Goal: Task Accomplishment & Management: Use online tool/utility

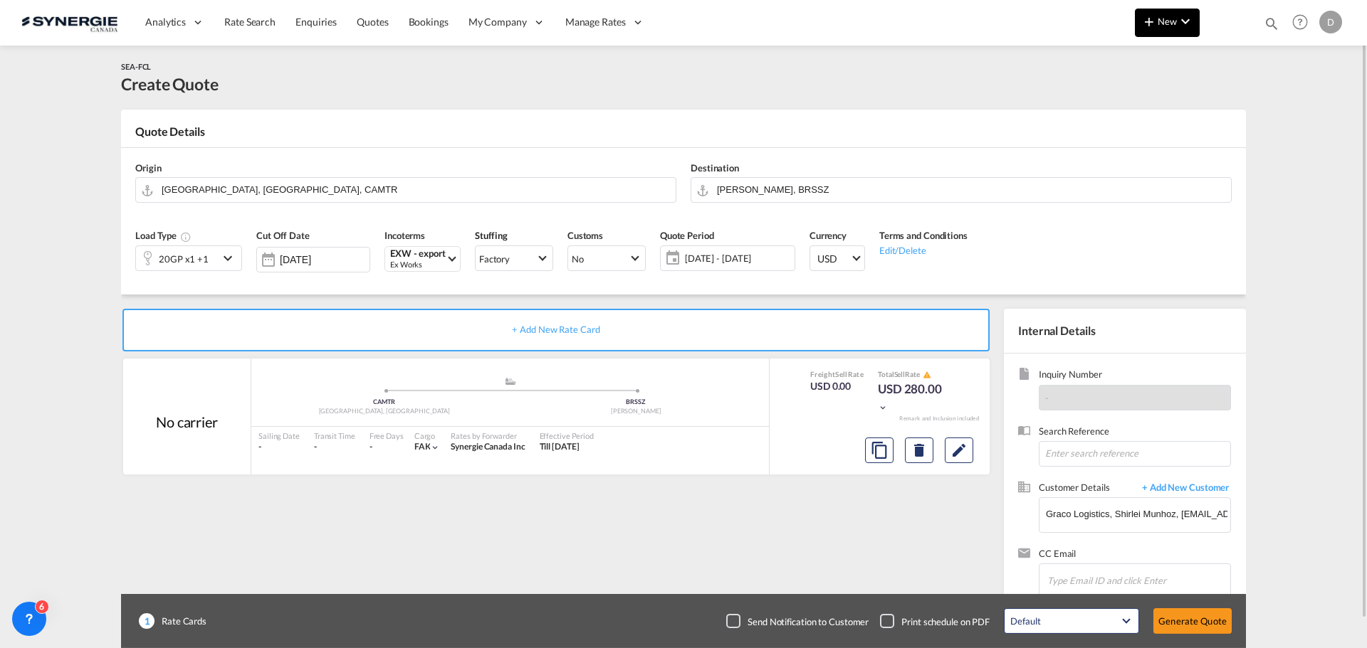
click at [1164, 23] on span "New" at bounding box center [1166, 21] width 53 height 11
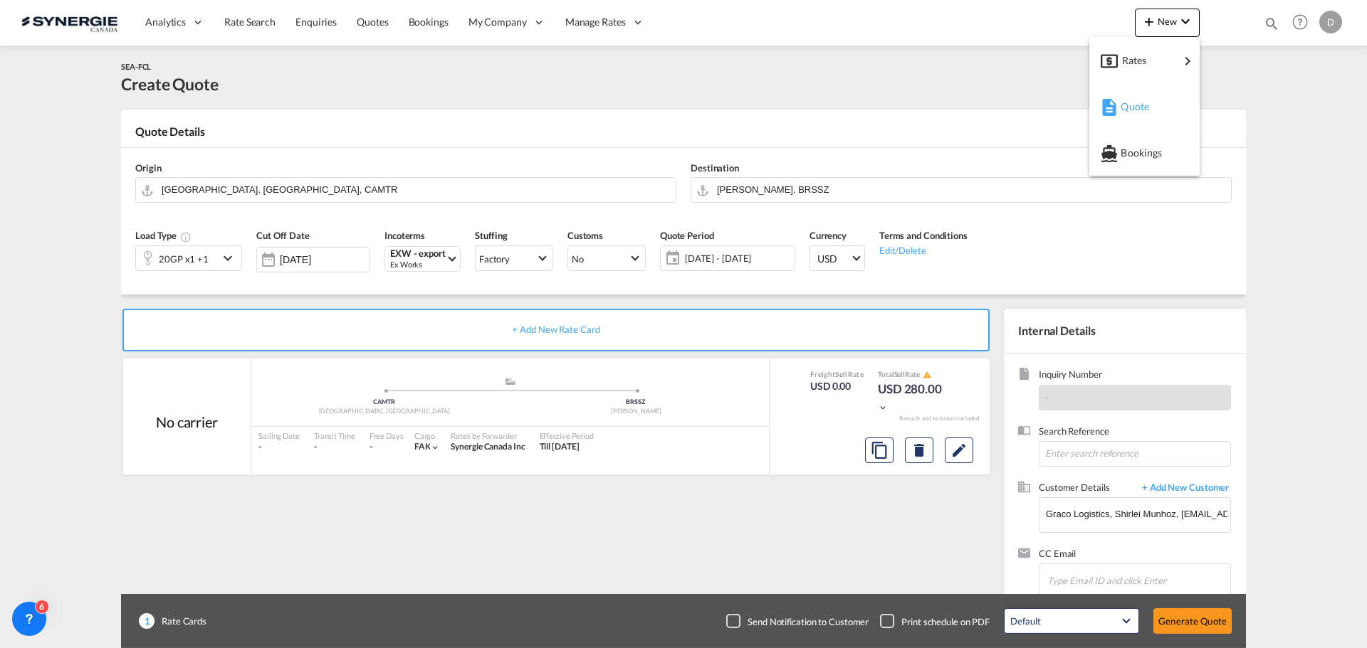
click at [1124, 107] on span "Quote" at bounding box center [1128, 107] width 16 height 28
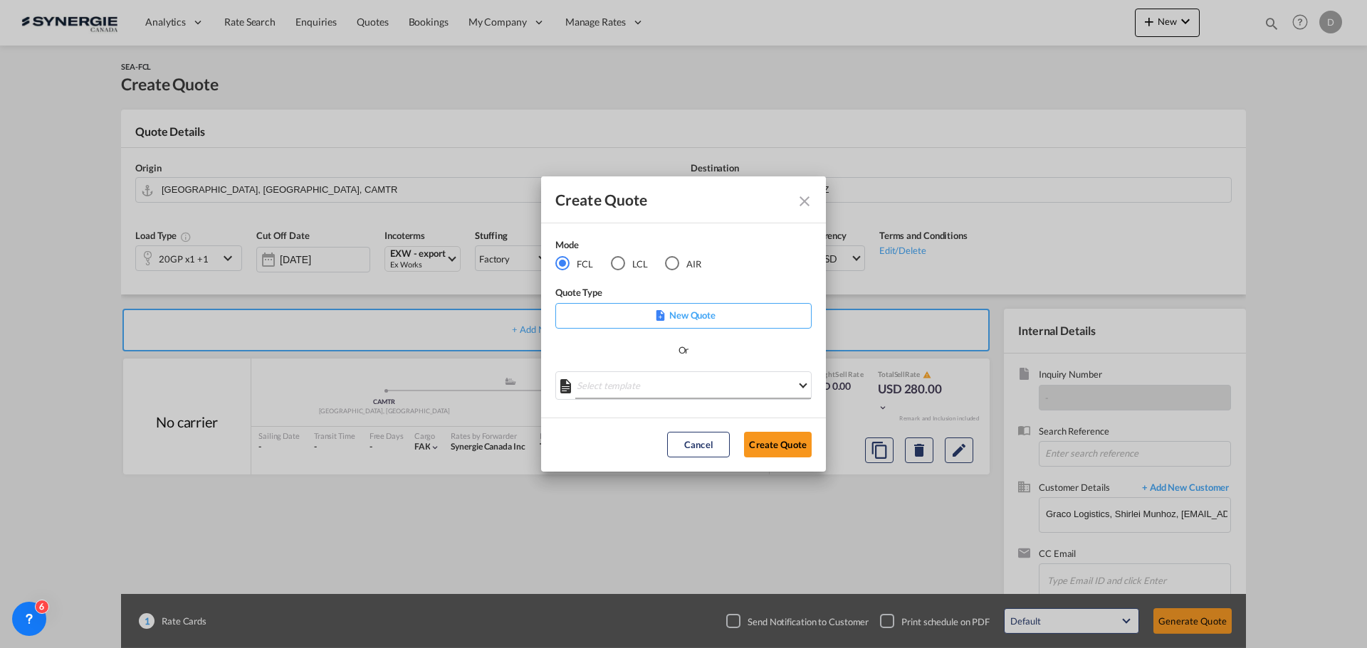
click at [697, 391] on md-select "Select template *NEW* FCL FREEHAND / DAP [PERSON_NAME] | [DATE] *NEW* Import FC…" at bounding box center [683, 386] width 256 height 28
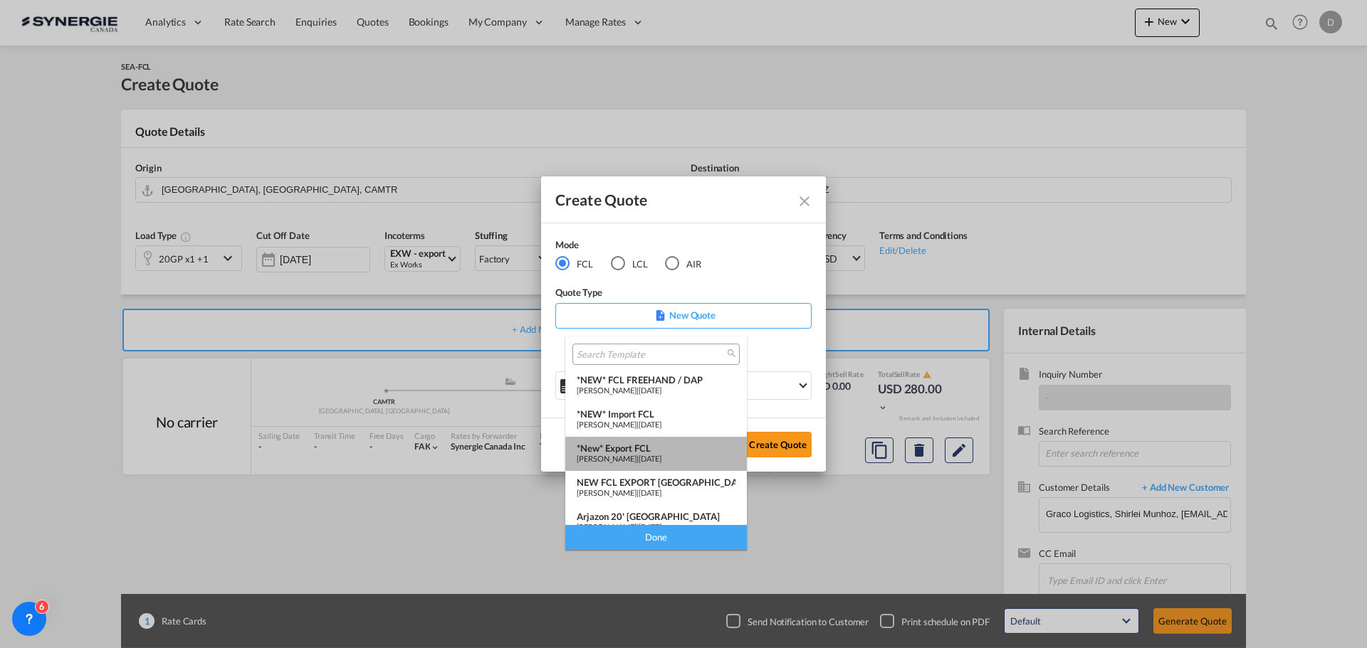
click at [661, 451] on div "*New* Export FCL" at bounding box center [656, 448] width 159 height 11
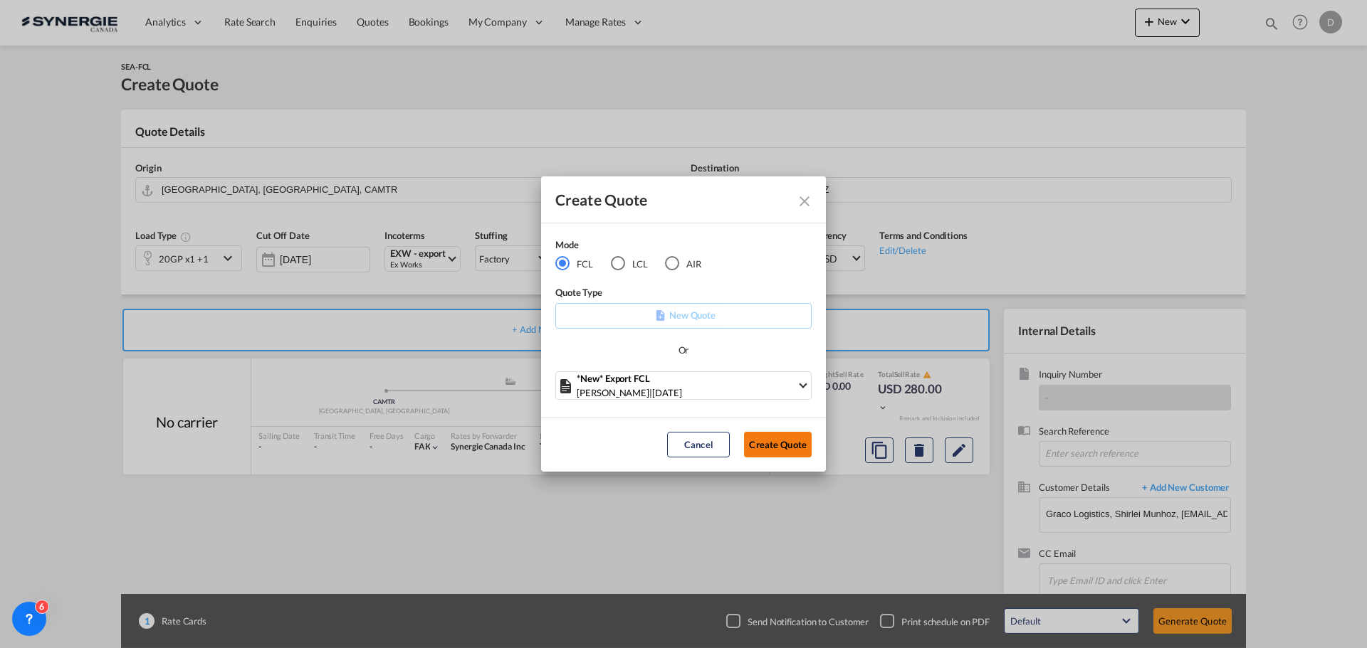
click at [782, 451] on button "Create Quote" at bounding box center [778, 445] width 68 height 26
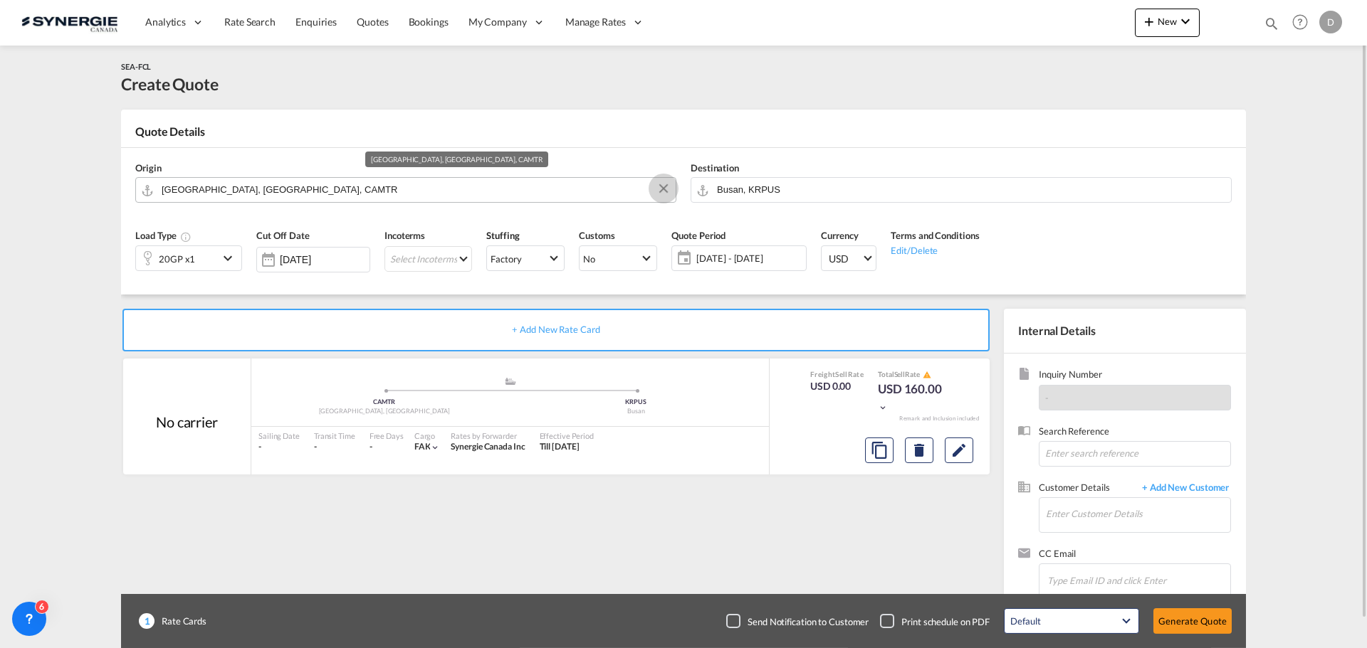
click at [663, 184] on button "Clear Input" at bounding box center [663, 188] width 21 height 21
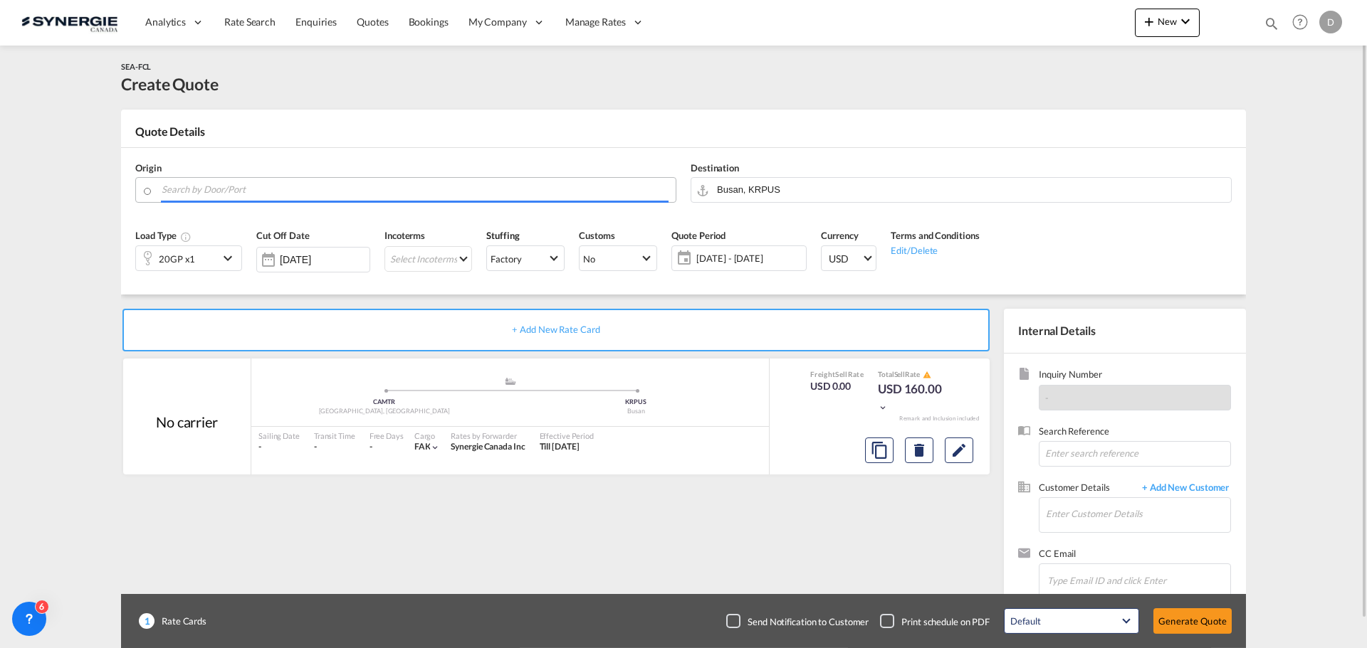
paste input "Ste-[PERSON_NAME]"
type input "S"
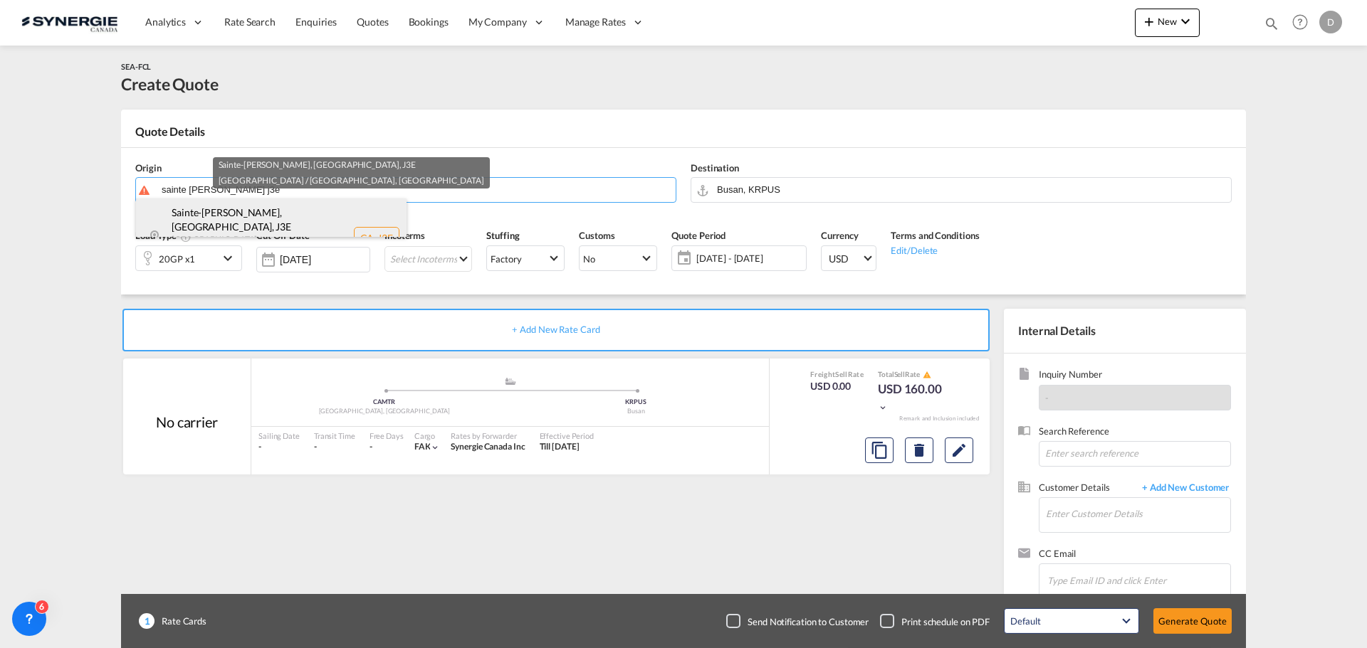
click at [221, 223] on div "[GEOGRAPHIC_DATA][PERSON_NAME], [GEOGRAPHIC_DATA] , J3E [GEOGRAPHIC_DATA] / [GE…" at bounding box center [271, 238] width 270 height 78
type input "CA-J3E, [GEOGRAPHIC_DATA][PERSON_NAME], [GEOGRAPHIC_DATA], [GEOGRAPHIC_DATA] / …"
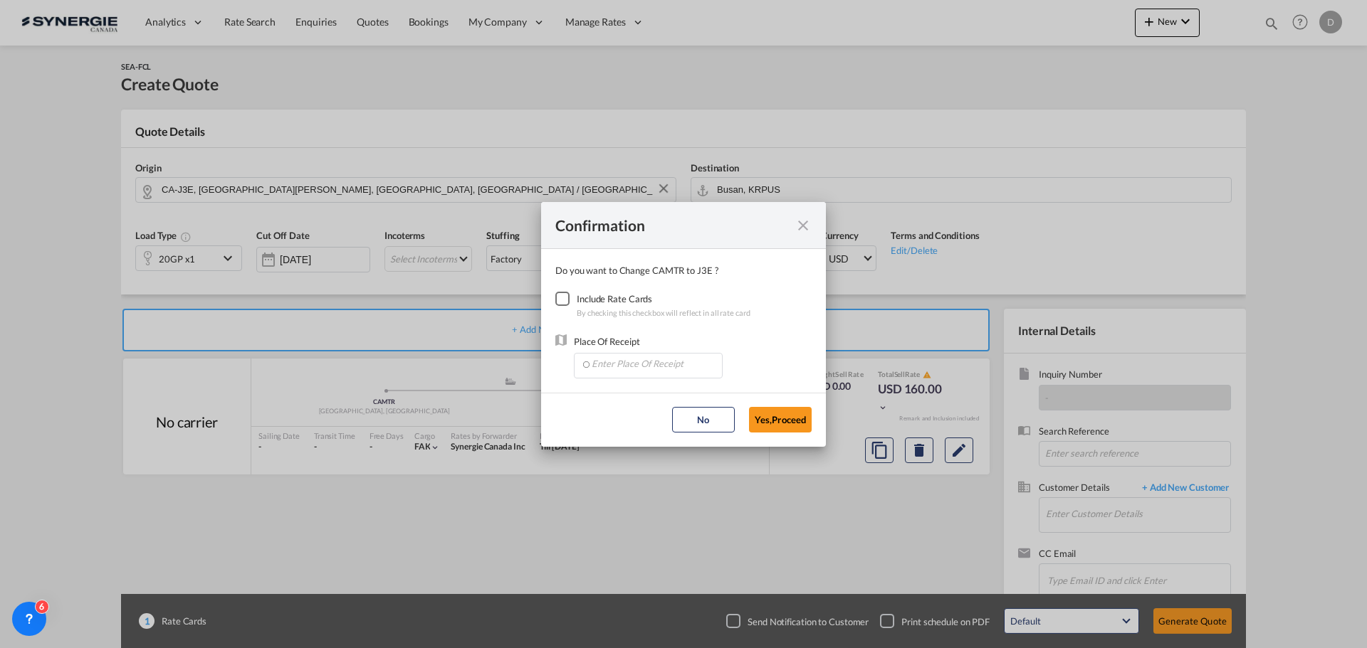
click at [565, 299] on div "Checkbox No Ink" at bounding box center [562, 299] width 14 height 14
click at [635, 366] on input "Enter Place Of Receipt" at bounding box center [651, 364] width 141 height 21
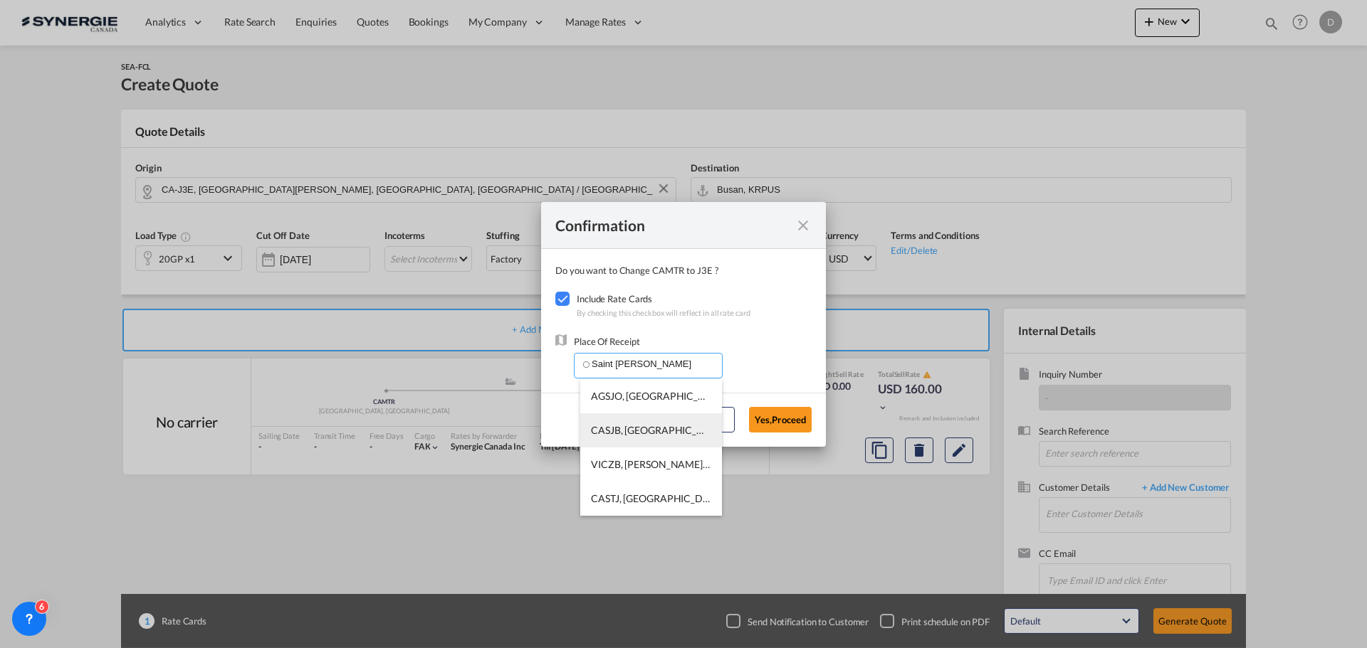
click at [649, 423] on li "CASJB, [GEOGRAPHIC_DATA], [GEOGRAPHIC_DATA], [GEOGRAPHIC_DATA], [GEOGRAPHIC_DAT…" at bounding box center [651, 431] width 142 height 34
type input "CASJB, [GEOGRAPHIC_DATA], [GEOGRAPHIC_DATA], [GEOGRAPHIC_DATA], [GEOGRAPHIC_DAT…"
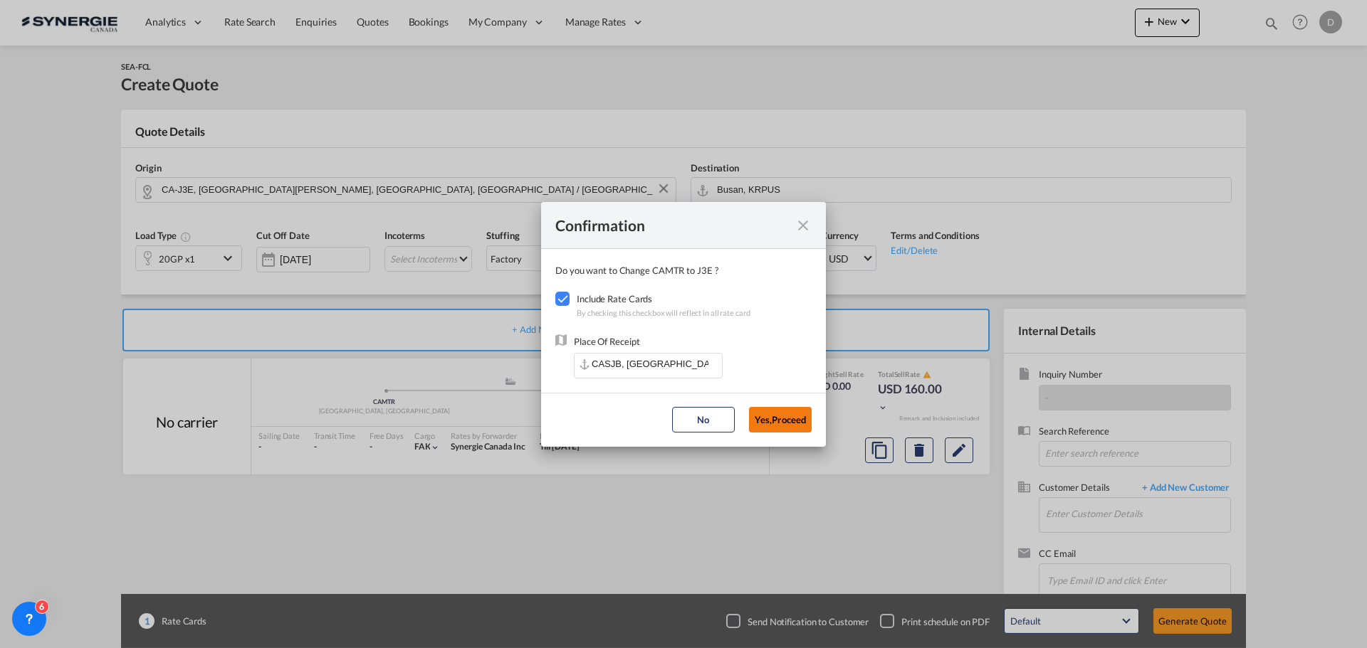
click at [787, 428] on button "Yes,Proceed" at bounding box center [780, 420] width 63 height 26
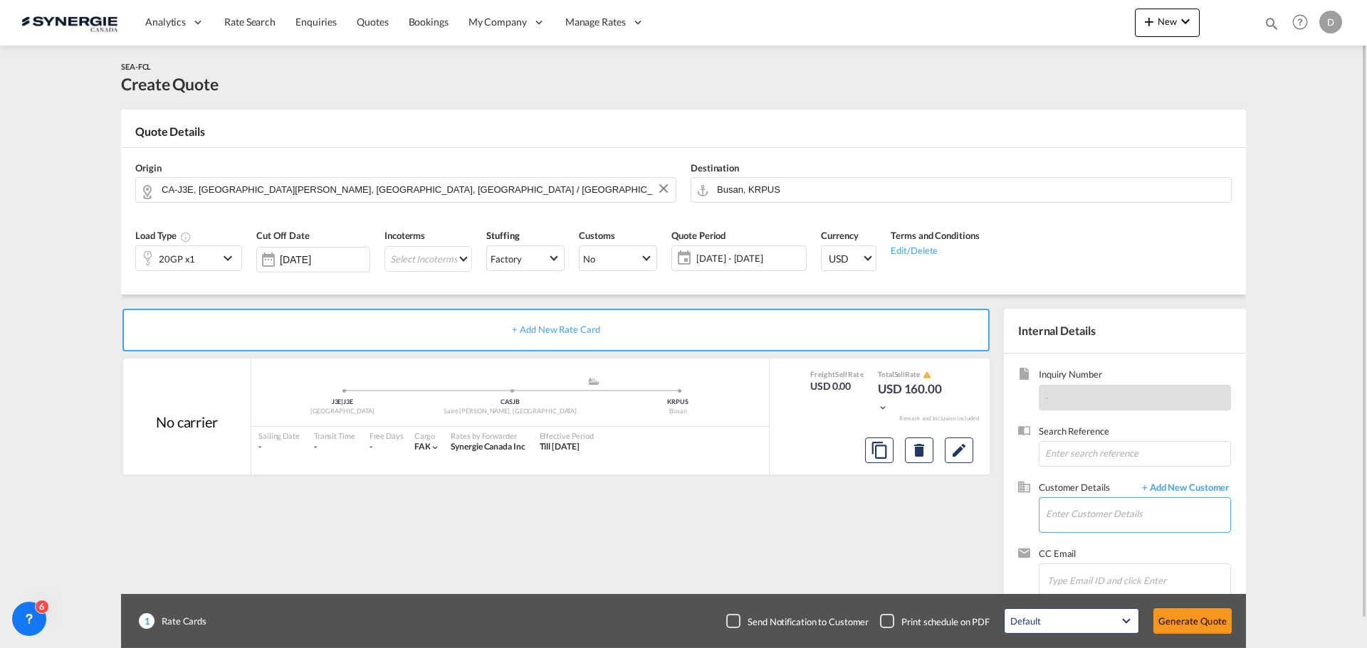
click at [1122, 505] on input "Enter Customer Details" at bounding box center [1138, 514] width 184 height 32
paste input "[PERSON_NAME][EMAIL_ADDRESS][PERSON_NAME][DOMAIN_NAME]"
click at [1123, 470] on div "[PERSON_NAME] [PERSON_NAME][EMAIL_ADDRESS][PERSON_NAME][DOMAIN_NAME]" at bounding box center [1180, 479] width 270 height 38
type input "con-v-air, [PERSON_NAME], [PERSON_NAME][EMAIL_ADDRESS][PERSON_NAME][DOMAIN_NAME]"
click at [228, 257] on md-icon "icon-chevron-down" at bounding box center [229, 258] width 21 height 17
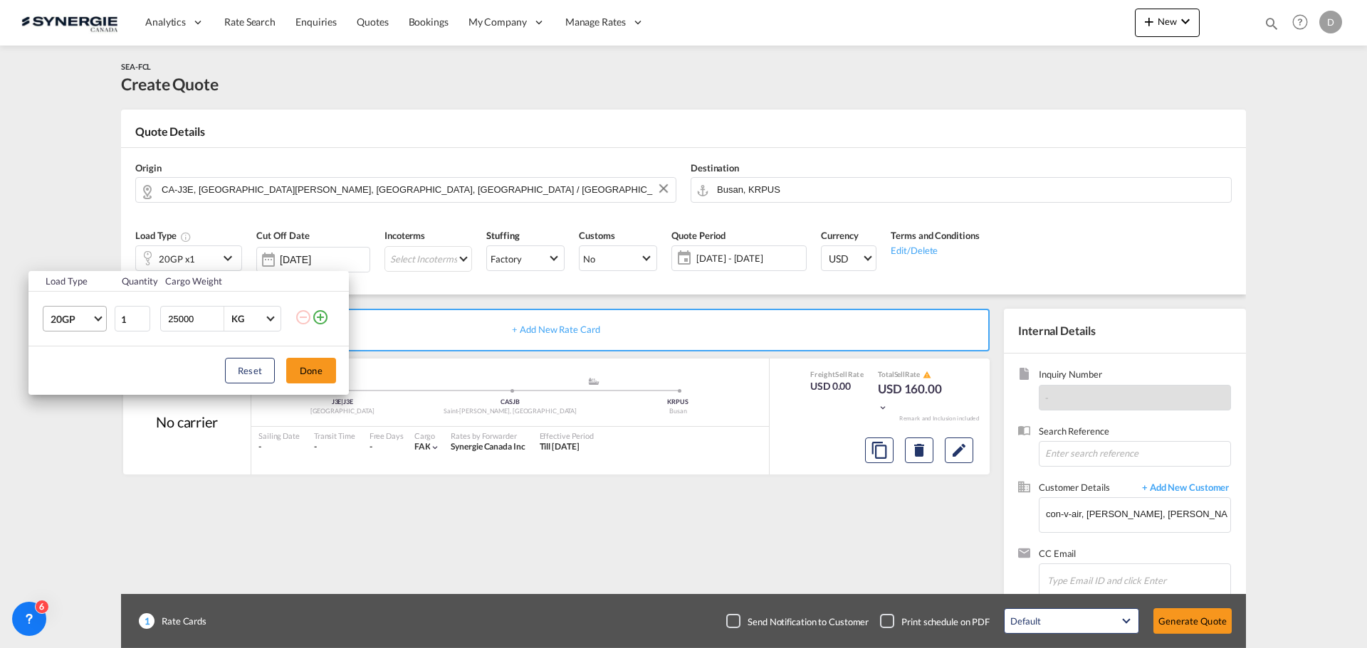
click at [90, 317] on span "20GP" at bounding box center [71, 319] width 41 height 14
click at [85, 377] on md-option "40OT" at bounding box center [87, 376] width 97 height 34
click at [311, 364] on button "Done" at bounding box center [311, 371] width 50 height 26
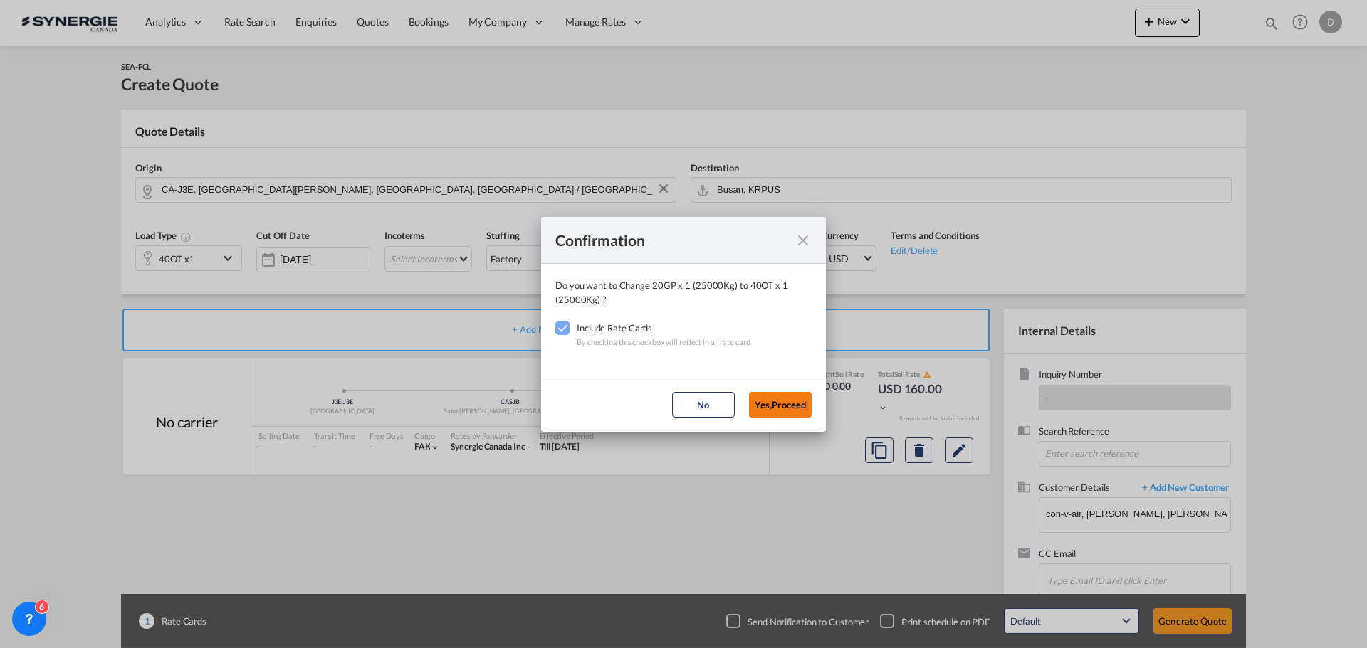
click at [795, 399] on button "Yes,Proceed" at bounding box center [780, 405] width 63 height 26
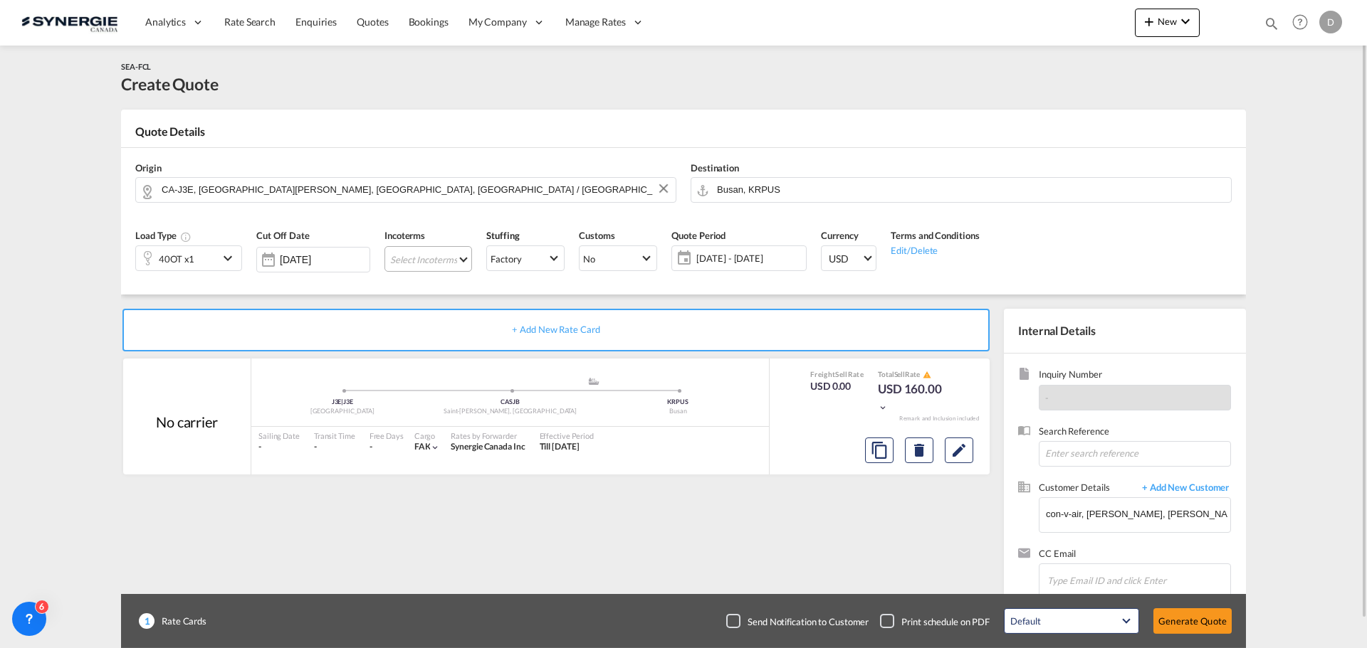
click at [460, 256] on md-select "Select Incoterms CFR - import Cost and Freight CIF - export Cost,Insurance and …" at bounding box center [428, 259] width 88 height 26
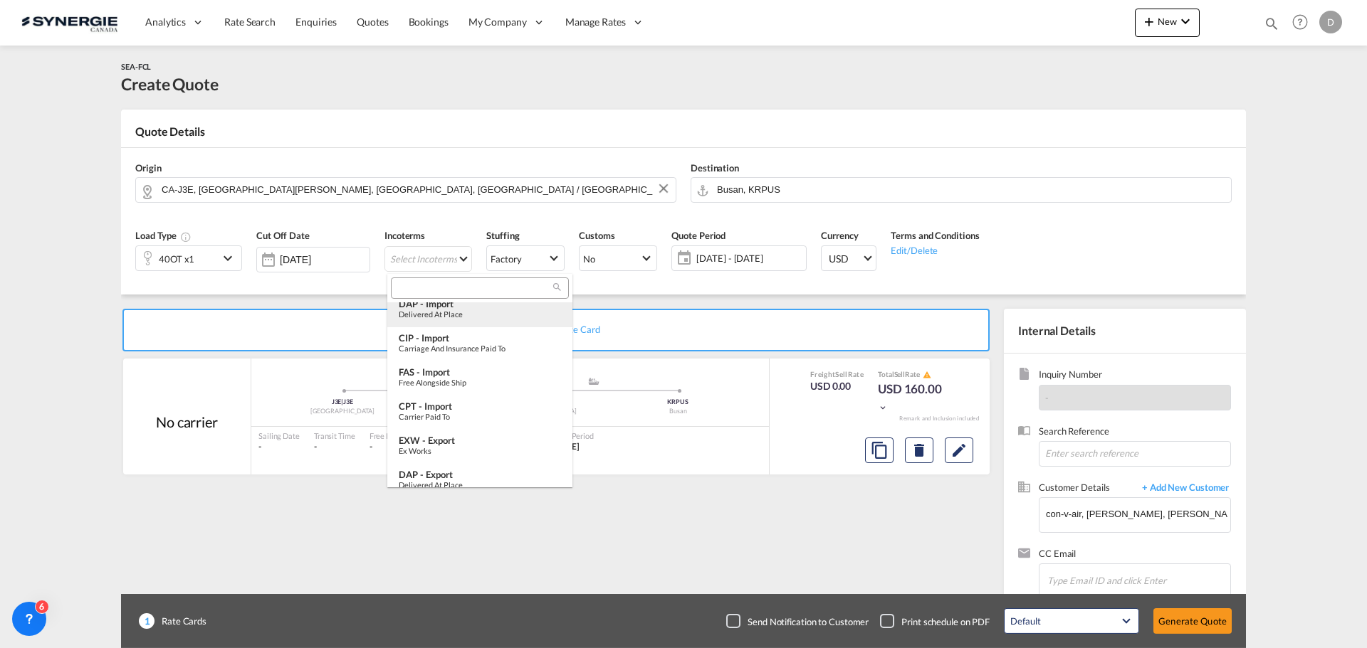
scroll to position [532, 0]
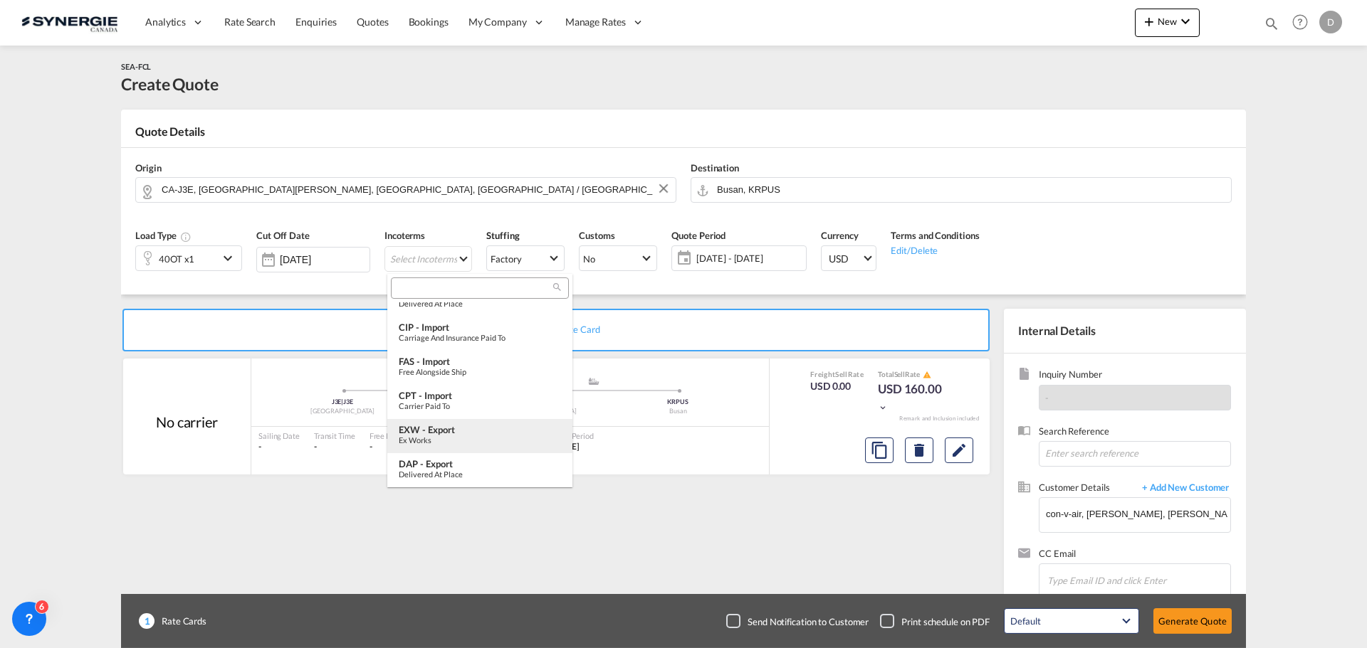
click at [467, 419] on md-option "EXW - export Ex Works" at bounding box center [479, 436] width 185 height 34
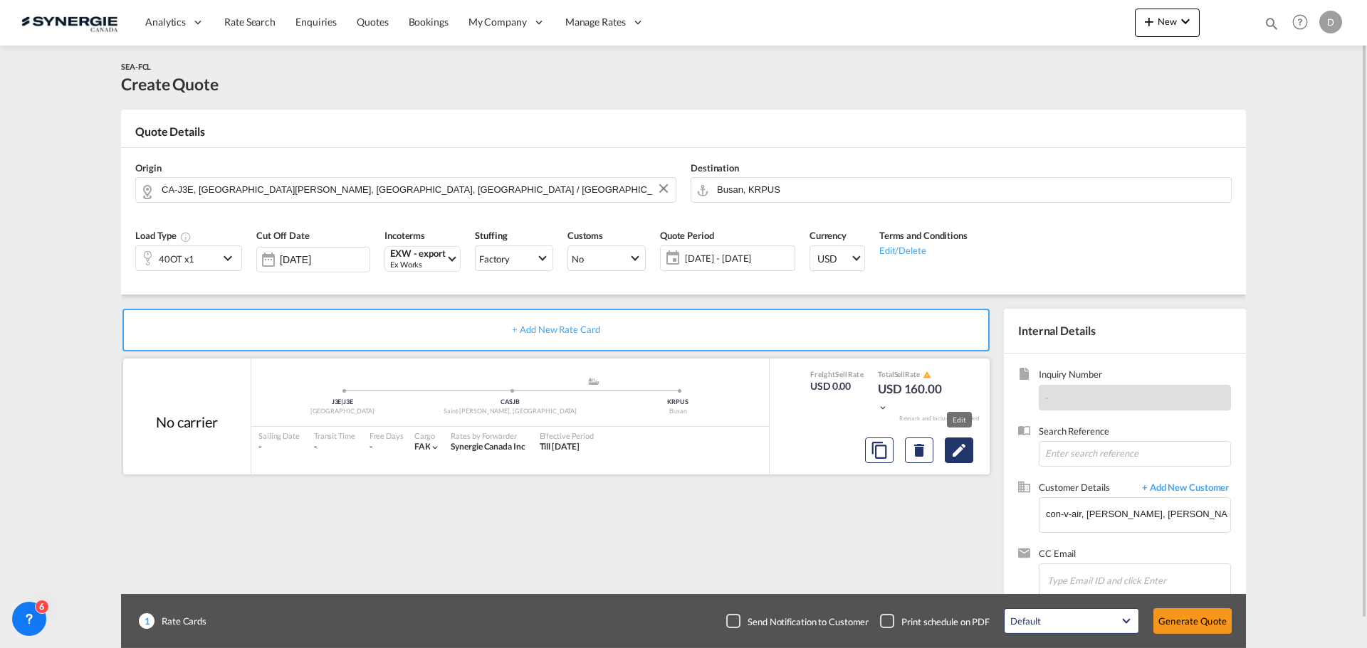
click at [957, 452] on md-icon "Edit" at bounding box center [958, 450] width 17 height 17
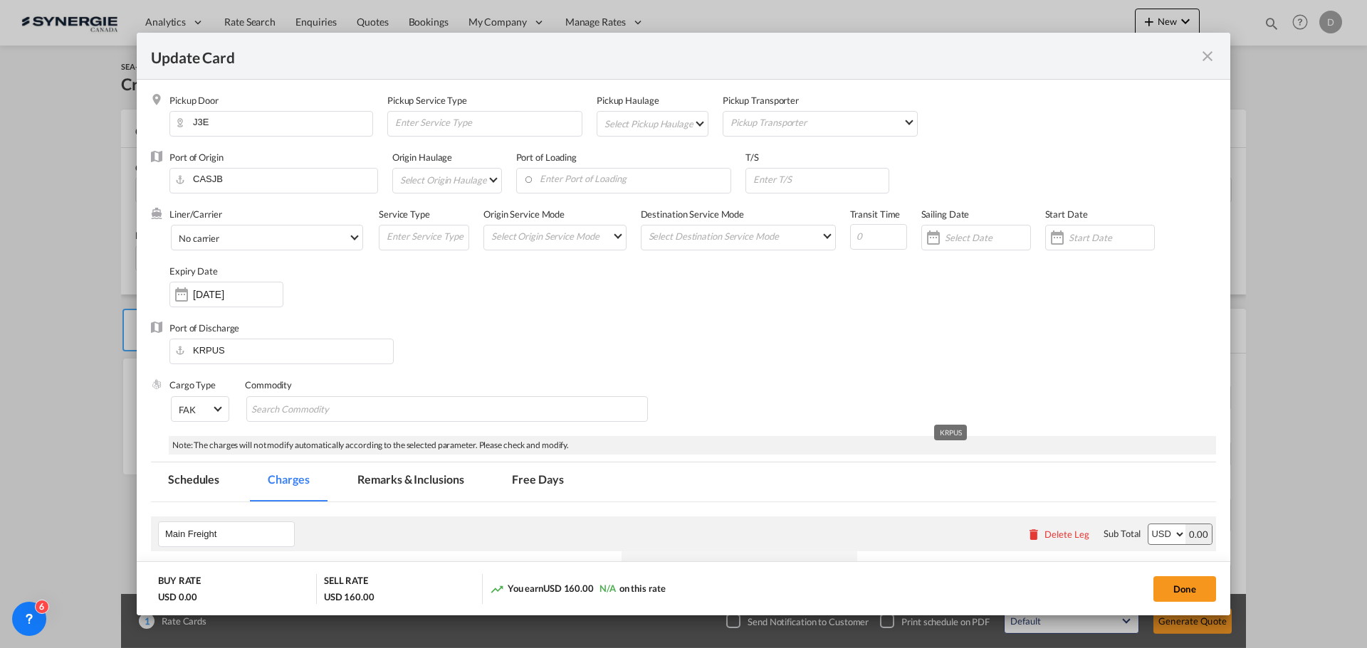
click at [695, 115] on md-select "Select Pickup Haulage rail road barge truck unspecified not available" at bounding box center [655, 123] width 105 height 23
click at [665, 161] on md-option "road" at bounding box center [654, 157] width 126 height 34
click at [349, 238] on md-select-value "No carrier" at bounding box center [269, 237] width 185 height 23
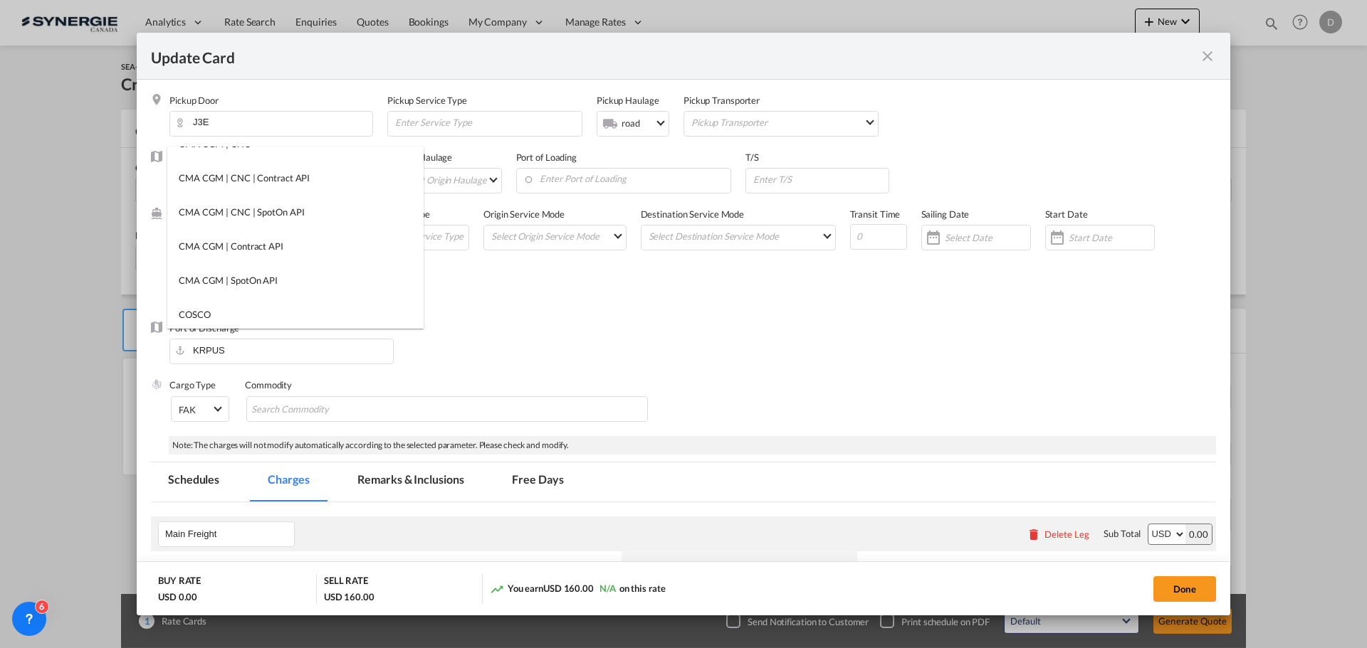
scroll to position [0, 0]
click at [256, 158] on input "search" at bounding box center [299, 164] width 248 height 34
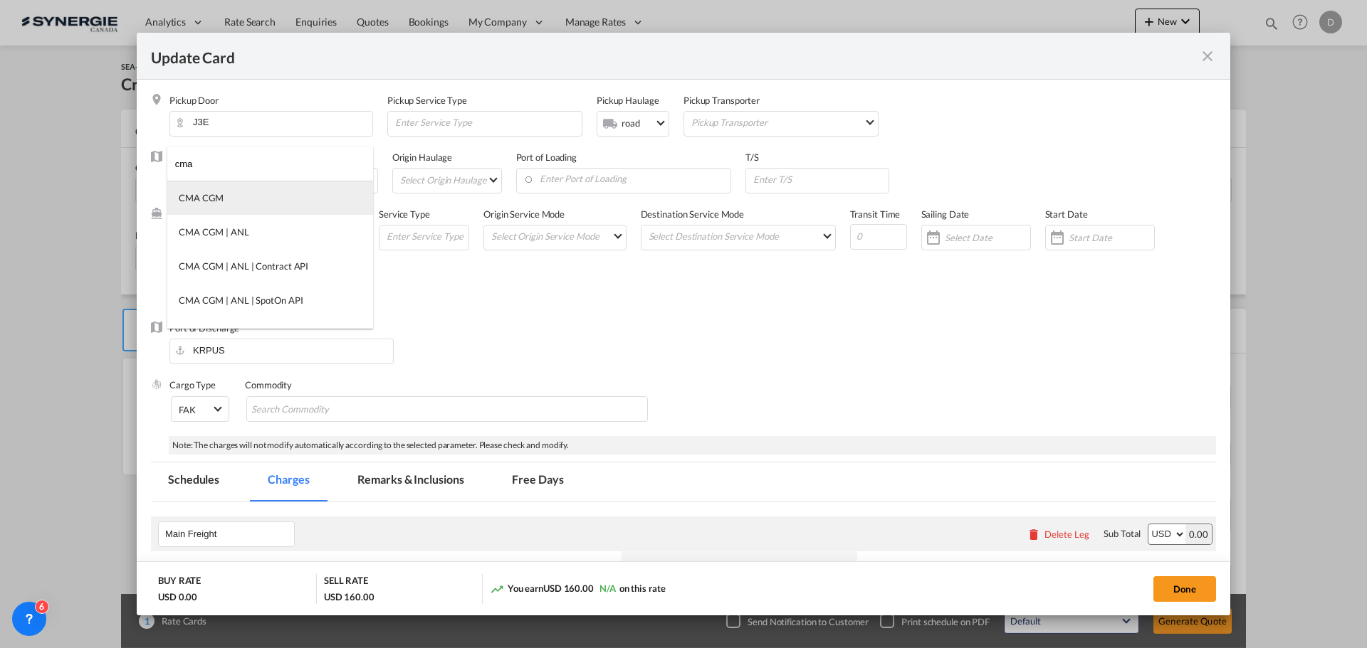
type input "cma"
click at [238, 200] on md-option "CMA CGM" at bounding box center [270, 198] width 206 height 34
click at [606, 312] on div "Liner/Carrier CMA CGM Service Type Origin Service Mode Select Origin Service Mo…" at bounding box center [692, 265] width 1046 height 114
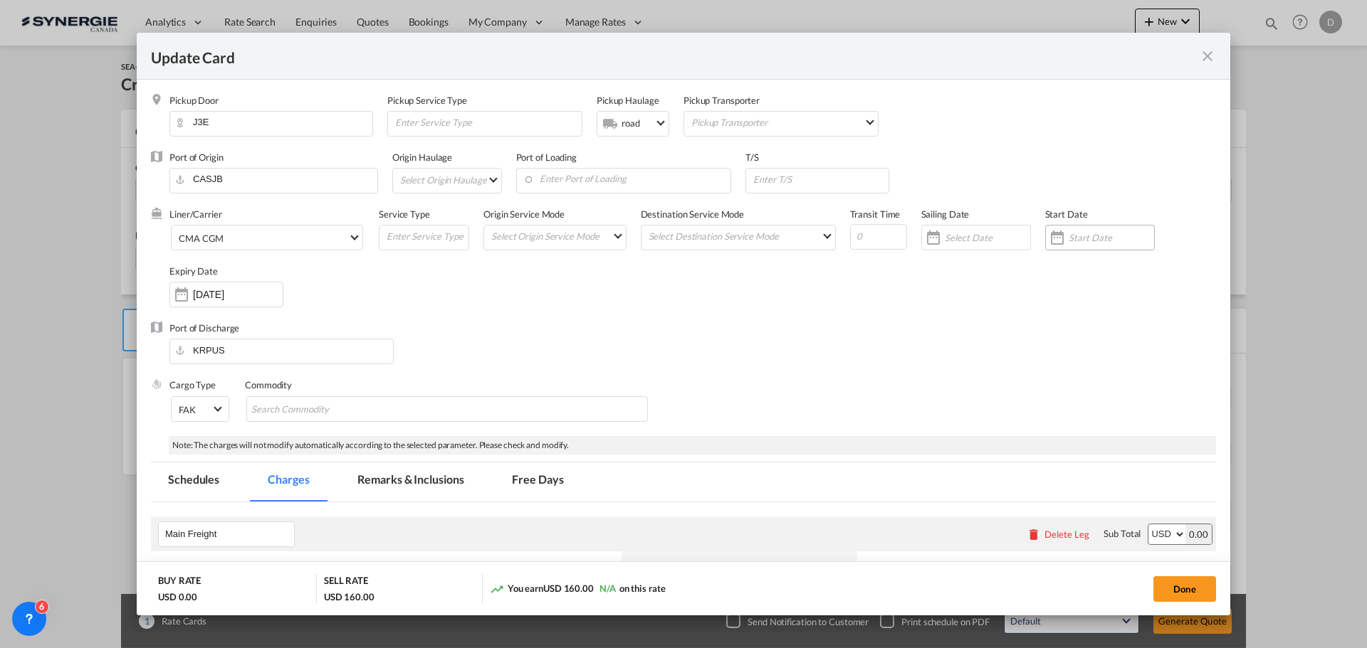
click at [1054, 240] on div "Update CardPickup Door ..." at bounding box center [1057, 237] width 23 height 28
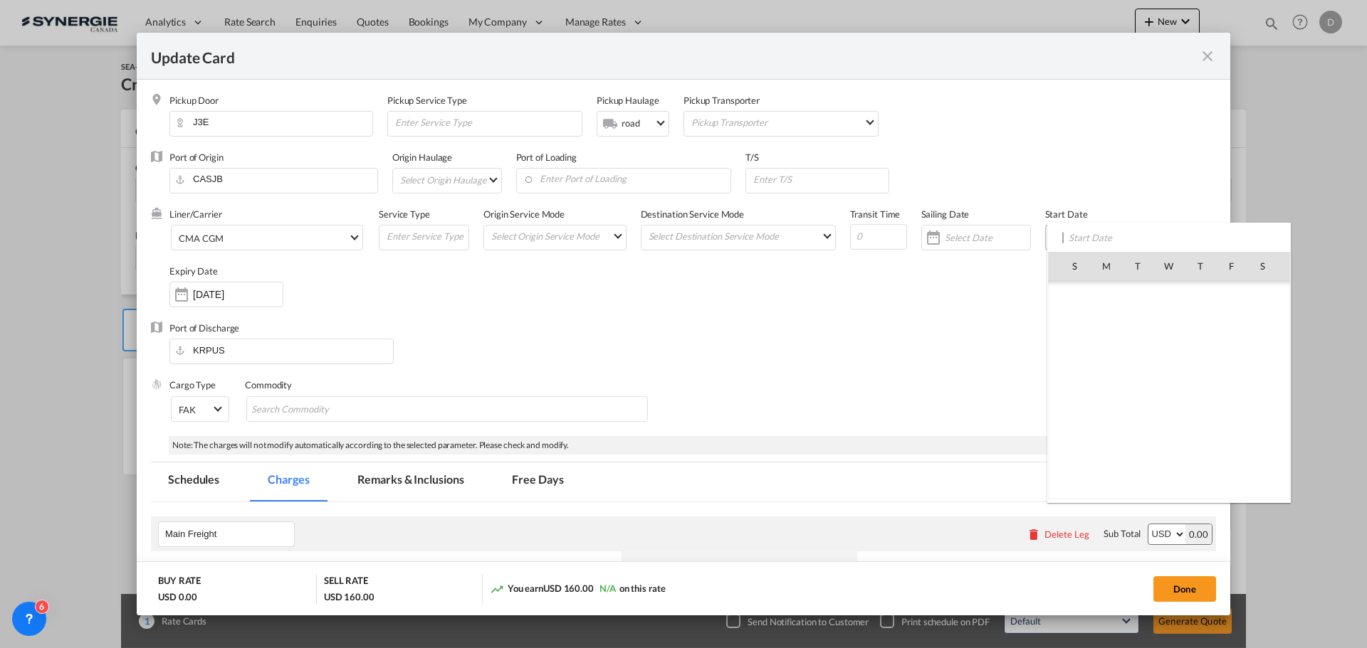
scroll to position [329881, 0]
click at [1163, 298] on span "1" at bounding box center [1169, 297] width 30 height 30
type input "[DATE]"
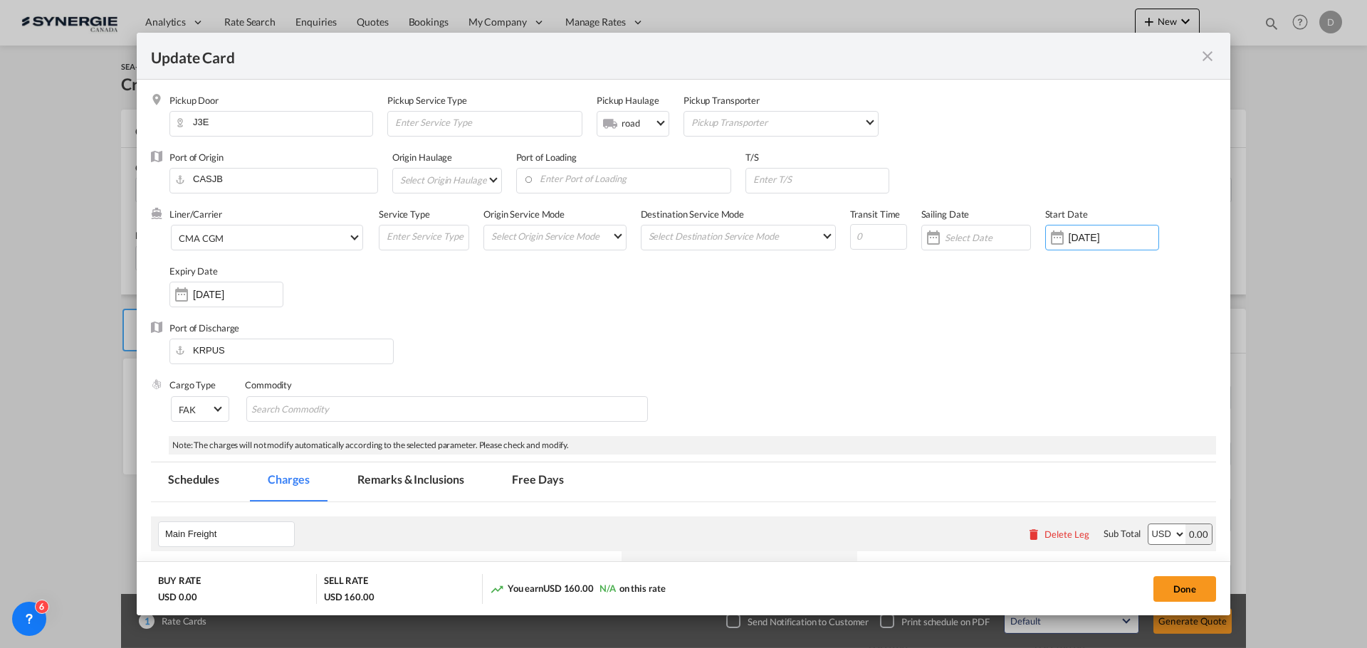
click at [441, 300] on div "Liner/Carrier CMA CGM Service Type Origin Service Mode Select Origin Service Mo…" at bounding box center [692, 265] width 1046 height 114
click at [406, 408] on md-chips-wrap "Chips container with autocompletion. Enter the text area, type text to search, …" at bounding box center [446, 409] width 401 height 26
type input "General Cargo"
click at [821, 364] on div "Port of Discharge KRPUS" at bounding box center [683, 350] width 1065 height 57
drag, startPoint x: 1169, startPoint y: 592, endPoint x: 843, endPoint y: 372, distance: 393.2
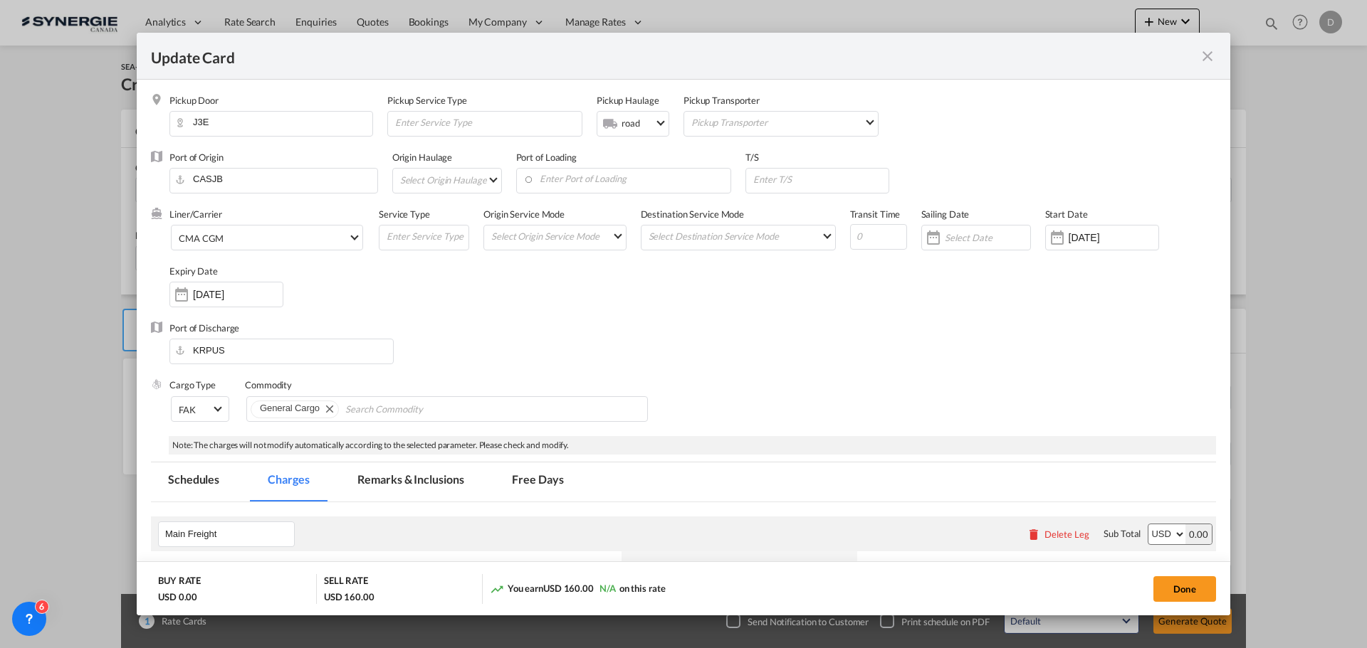
click at [1169, 592] on button "Done" at bounding box center [1184, 590] width 63 height 26
type input "[DATE]"
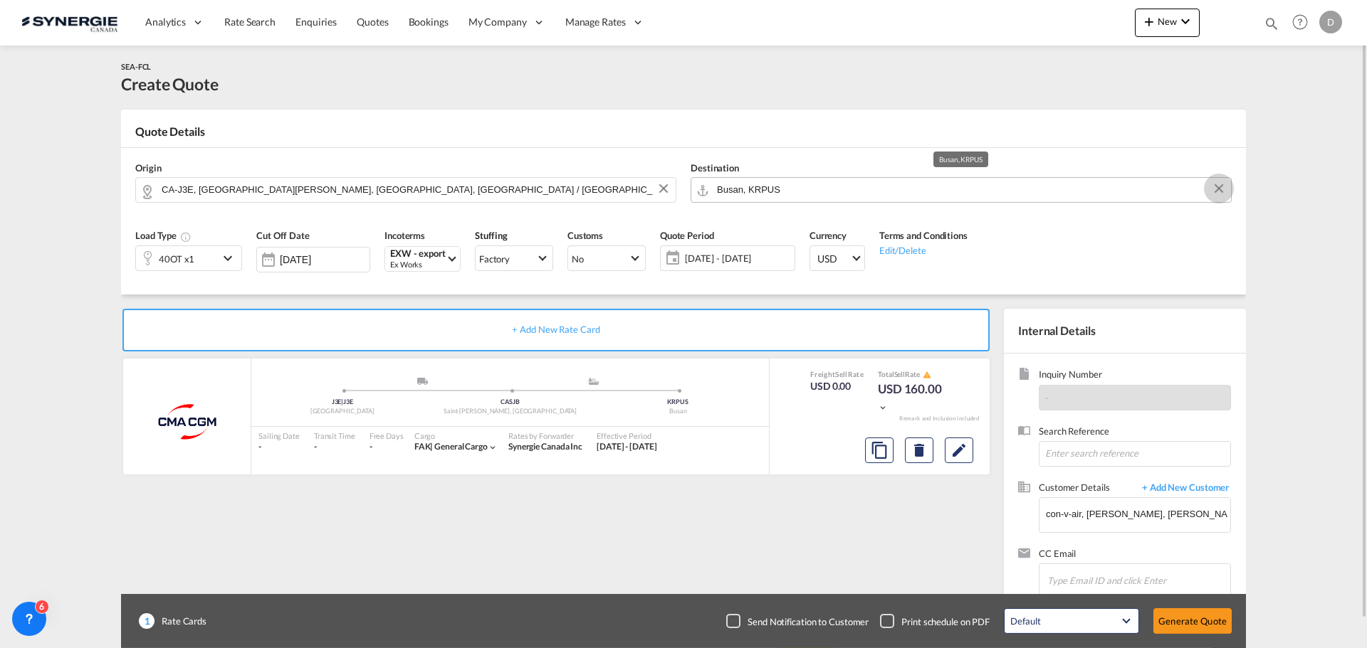
click at [1216, 185] on button "Clear Input" at bounding box center [1218, 188] width 21 height 21
type input "s"
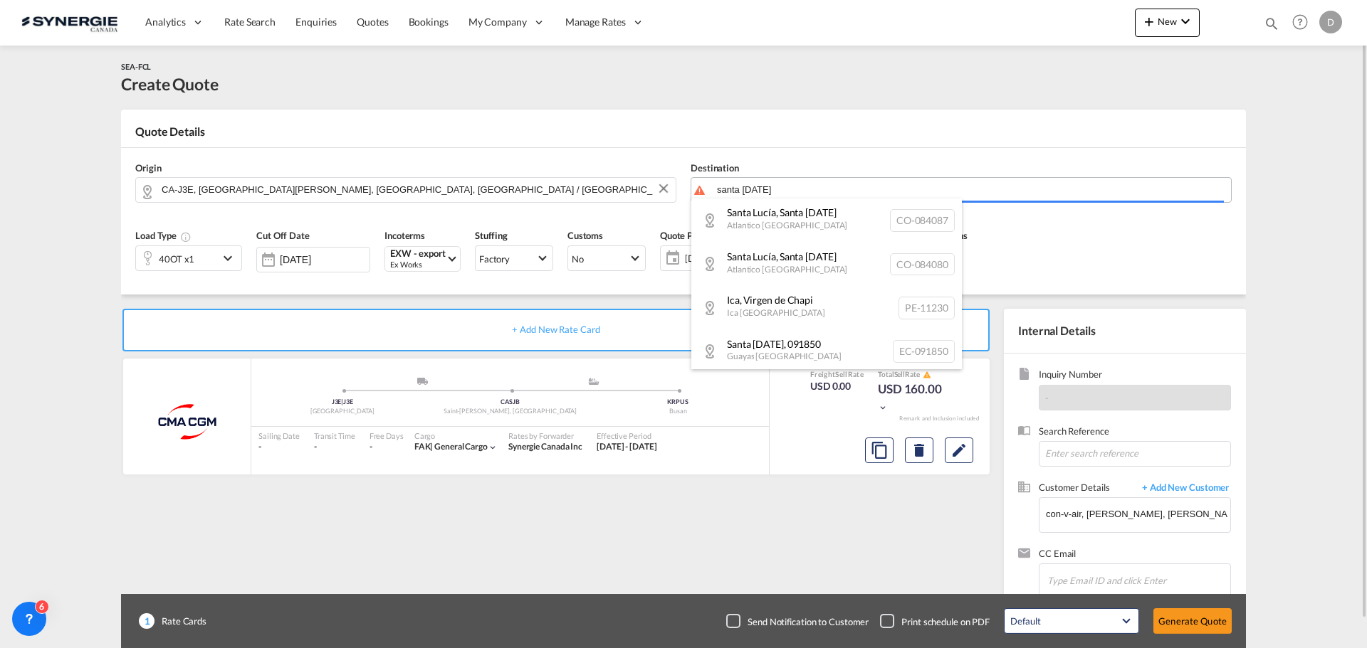
click at [779, 189] on body "Analytics Reports Dashboard Rate Search Enquiries Quotes Bookings" at bounding box center [683, 324] width 1367 height 648
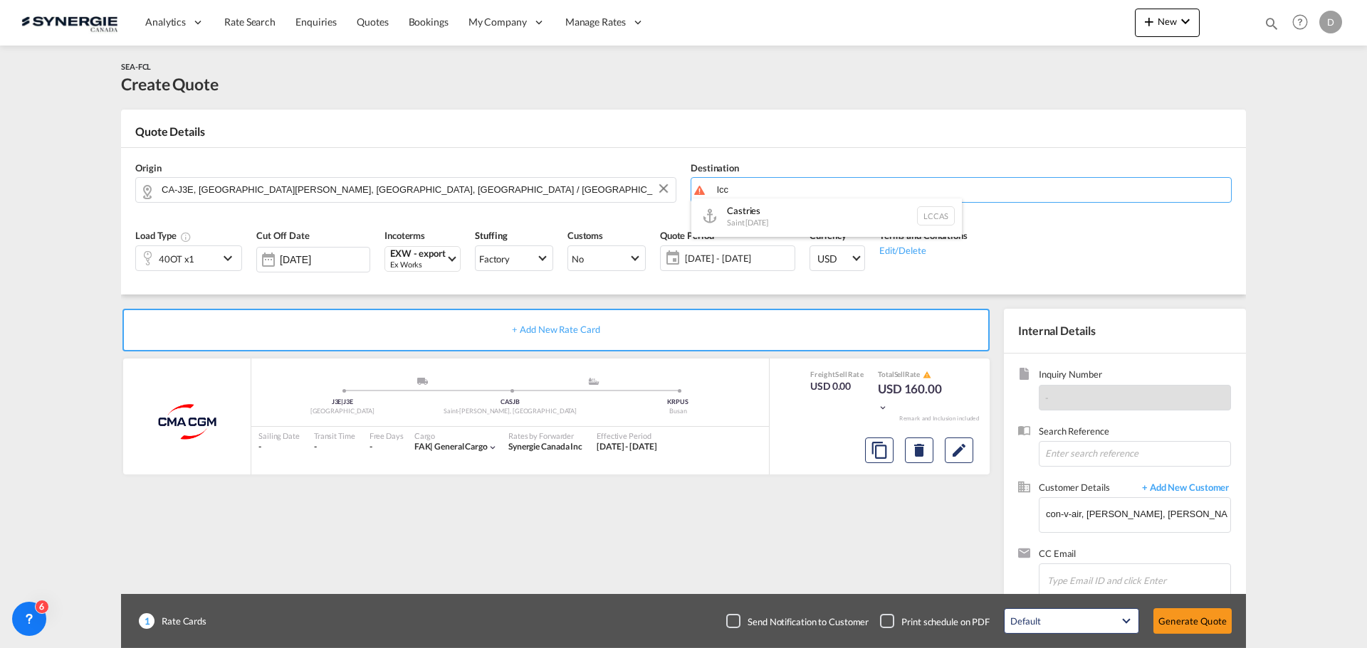
scroll to position [4, 0]
click at [743, 214] on div "Castries [GEOGRAPHIC_DATA][DATE] LCCAS" at bounding box center [826, 215] width 270 height 43
type input "Castries, LCCAS"
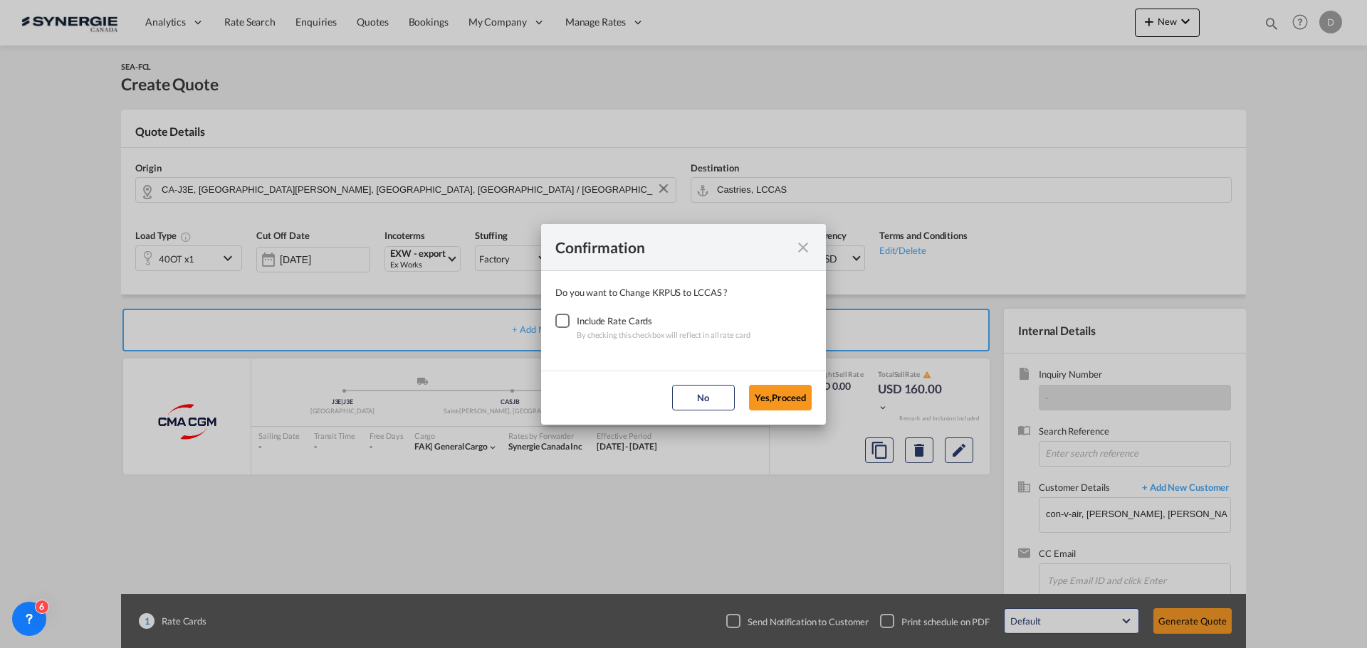
click at [564, 319] on div "Checkbox No Ink" at bounding box center [562, 321] width 14 height 14
click at [777, 396] on button "Yes,Proceed" at bounding box center [780, 398] width 63 height 26
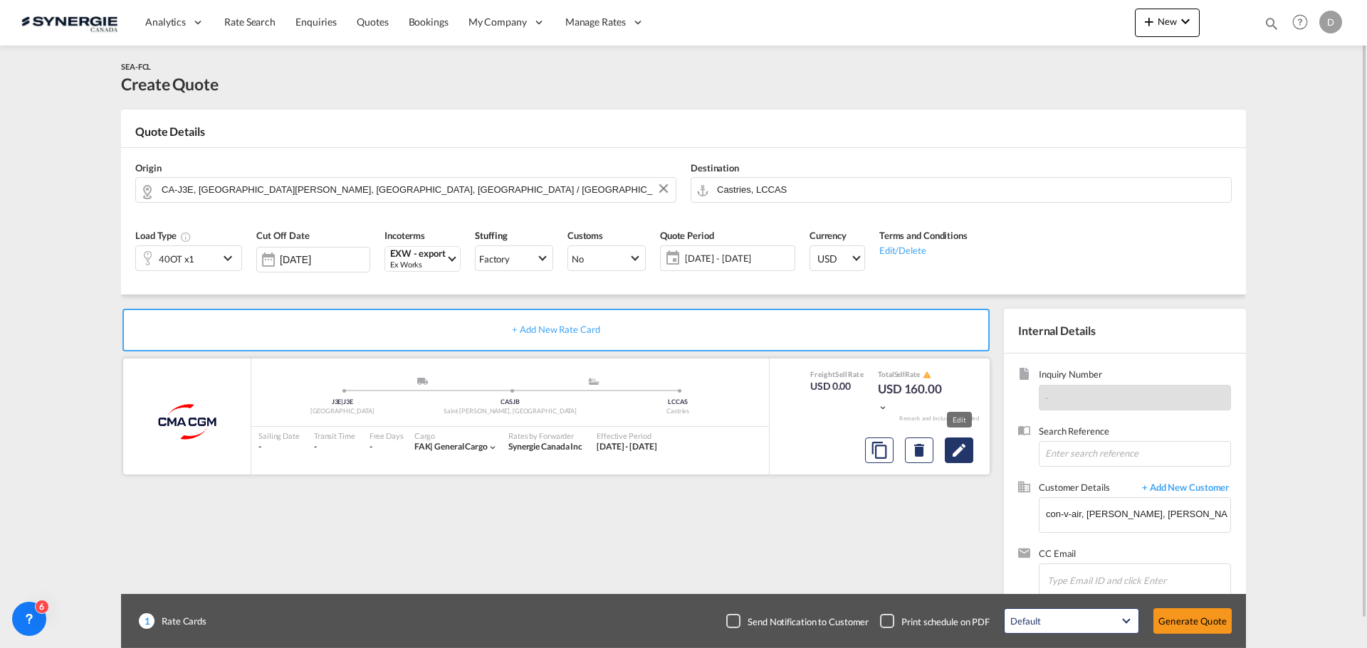
click at [960, 460] on button "Edit" at bounding box center [958, 451] width 28 height 26
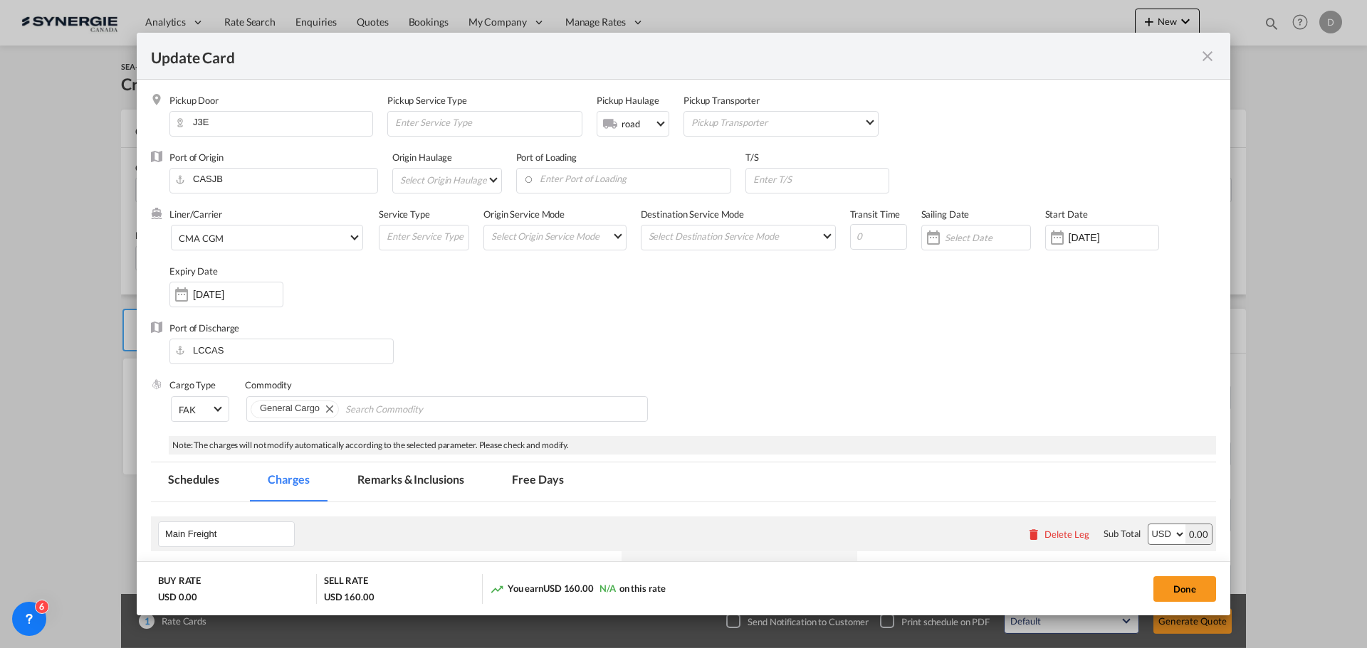
click at [654, 123] on md-select-value "road" at bounding box center [644, 123] width 48 height 23
click at [737, 366] on md-backdrop at bounding box center [683, 324] width 1367 height 648
click at [717, 327] on div "Port of Discharge LCCAS" at bounding box center [683, 350] width 1065 height 57
click at [614, 233] on md-select "Select Origin Service Mode SD [GEOGRAPHIC_DATA]" at bounding box center [558, 236] width 136 height 20
click at [550, 238] on md-option "SD" at bounding box center [554, 236] width 157 height 34
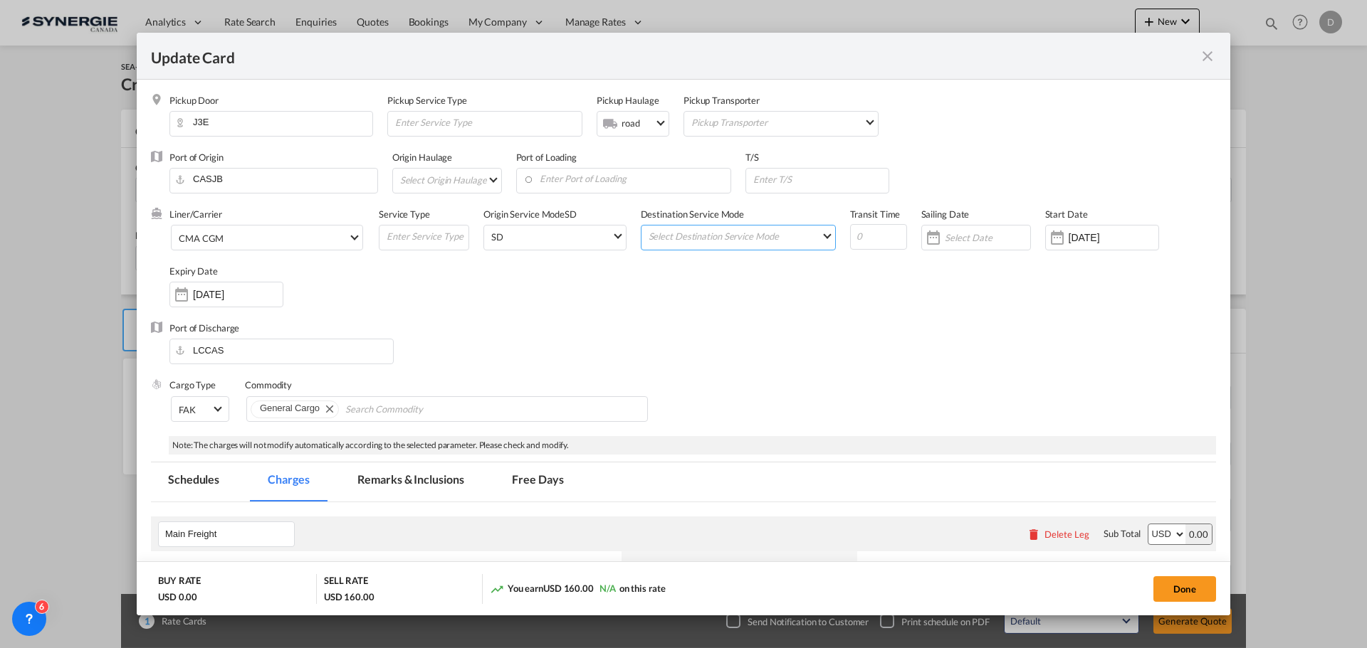
click at [799, 241] on md-select "Select Destination Service Mode SD [GEOGRAPHIC_DATA]" at bounding box center [741, 236] width 188 height 20
click at [724, 263] on md-option "CY" at bounding box center [735, 270] width 209 height 34
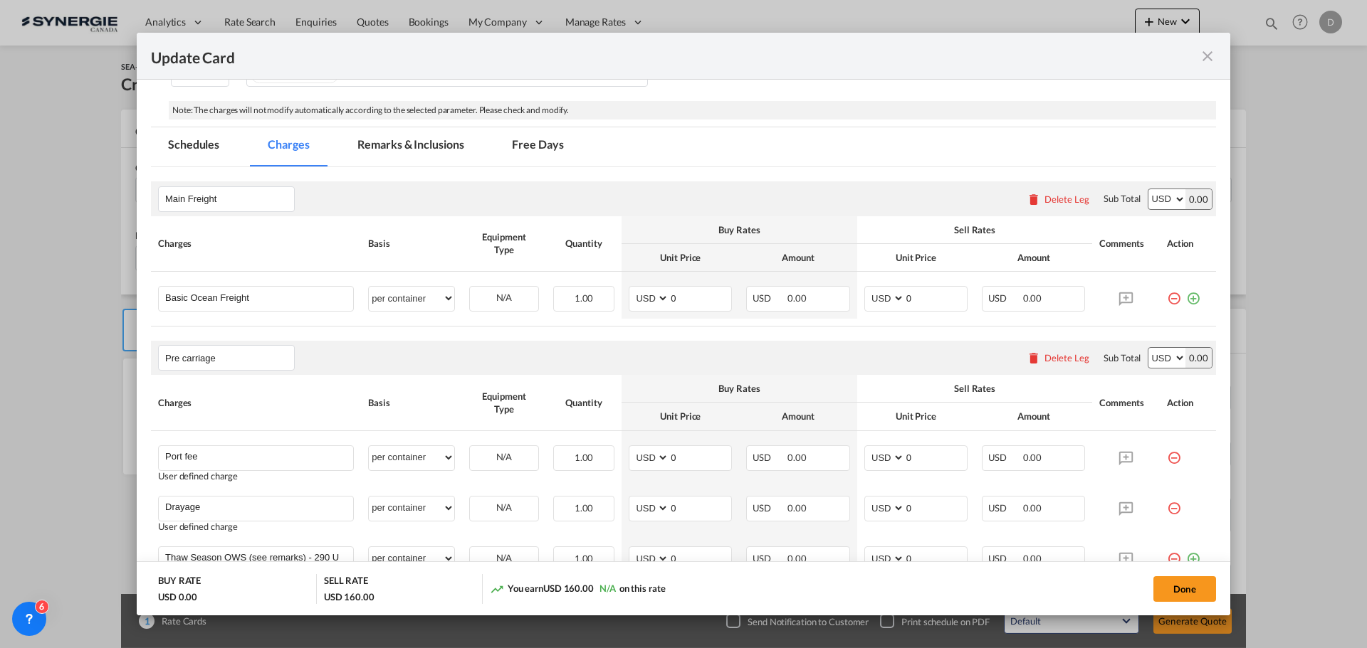
scroll to position [356, 0]
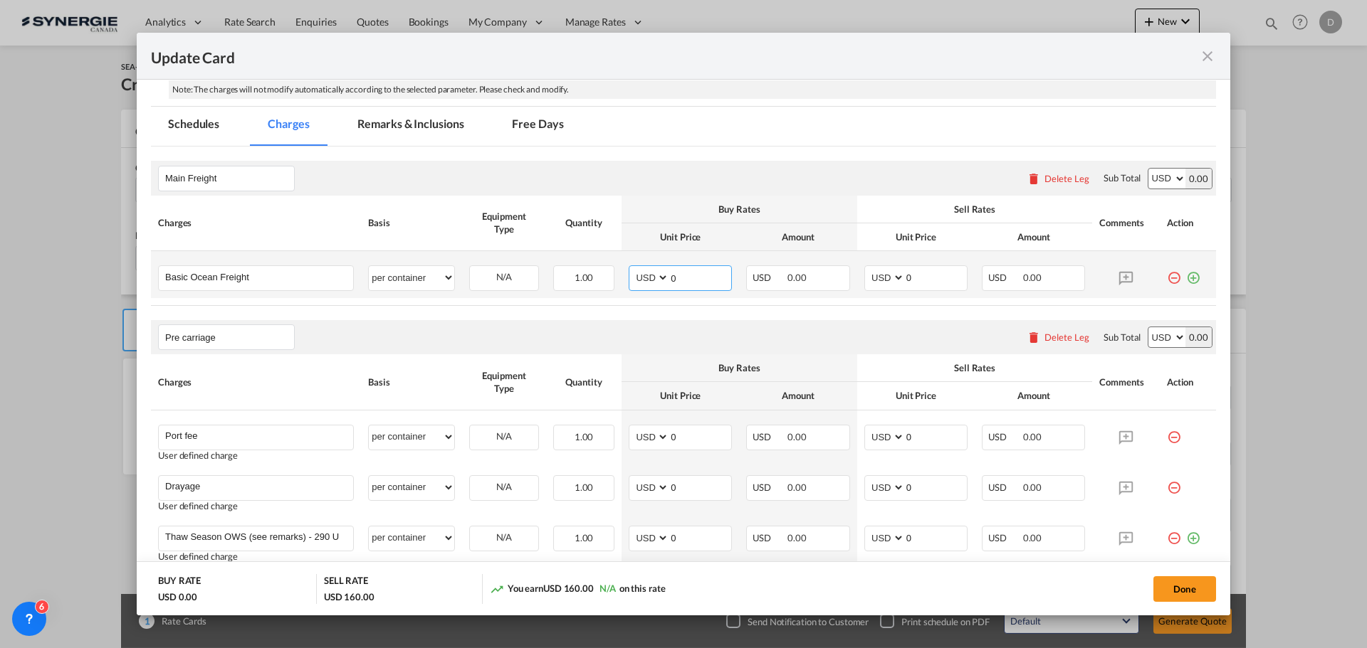
drag, startPoint x: 686, startPoint y: 283, endPoint x: 667, endPoint y: 283, distance: 19.2
click at [669, 283] on input "0" at bounding box center [700, 276] width 62 height 21
type input "91230"
drag, startPoint x: 900, startPoint y: 280, endPoint x: 914, endPoint y: 280, distance: 14.2
click at [914, 280] on input "0" at bounding box center [936, 276] width 62 height 21
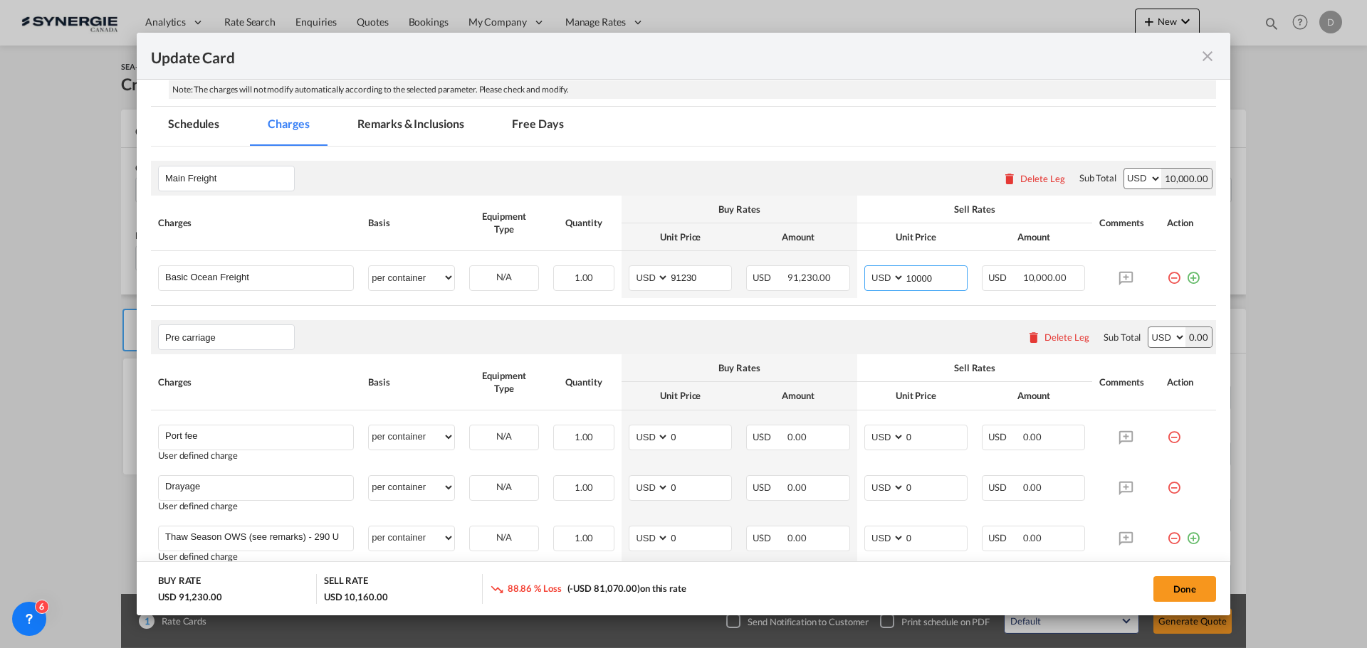
type input "10000"
click at [877, 335] on div "Pre carriage Please enter leg name Leg Name Already Exists Delete Leg Sub Total…" at bounding box center [683, 337] width 1065 height 34
click at [750, 333] on div "Pre carriage Please enter leg name Leg Name Already Exists Delete Leg Sub Total…" at bounding box center [683, 337] width 1065 height 34
click at [689, 280] on input "91230" at bounding box center [700, 276] width 62 height 21
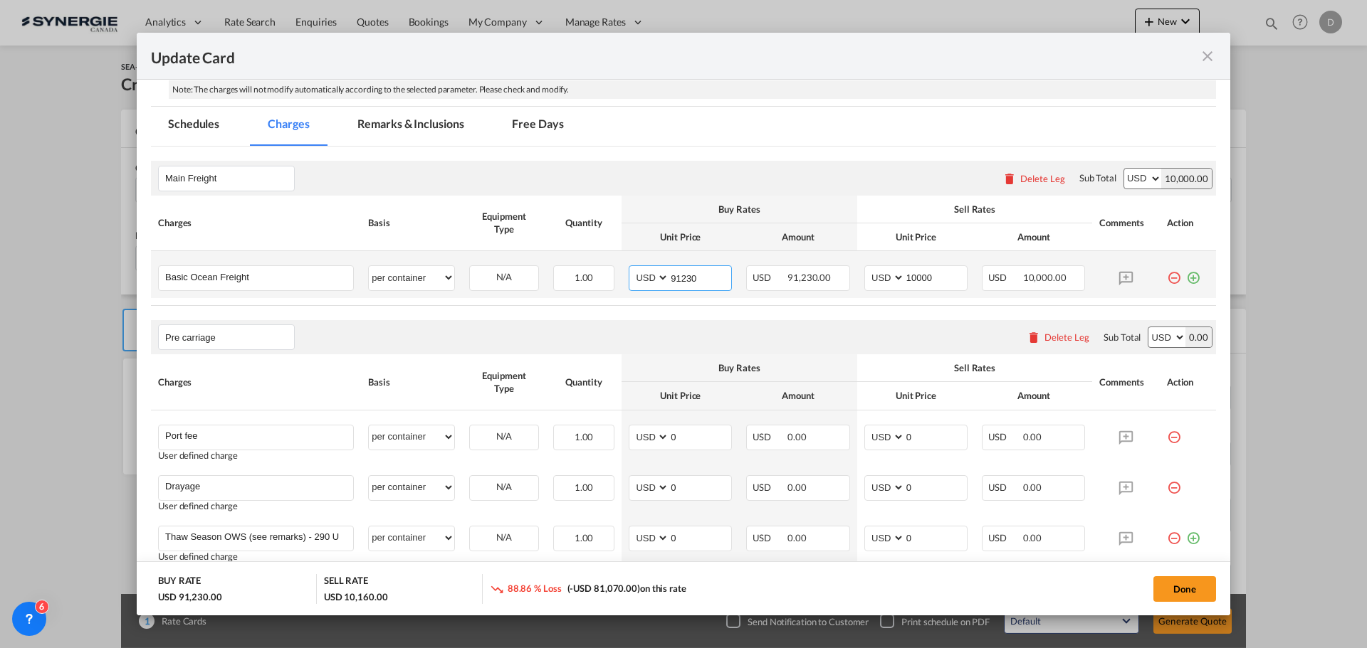
click at [689, 280] on input "91230" at bounding box center [700, 276] width 62 height 21
type input "9123"
click at [729, 299] on table "Charges Basis Equipment Type Quantity Buy Rates Sell Rates Comments Action Unit…" at bounding box center [683, 251] width 1065 height 110
click at [677, 325] on div "Pre carriage Please enter leg name Leg Name Already Exists Delete Leg Sub Total…" at bounding box center [683, 337] width 1065 height 34
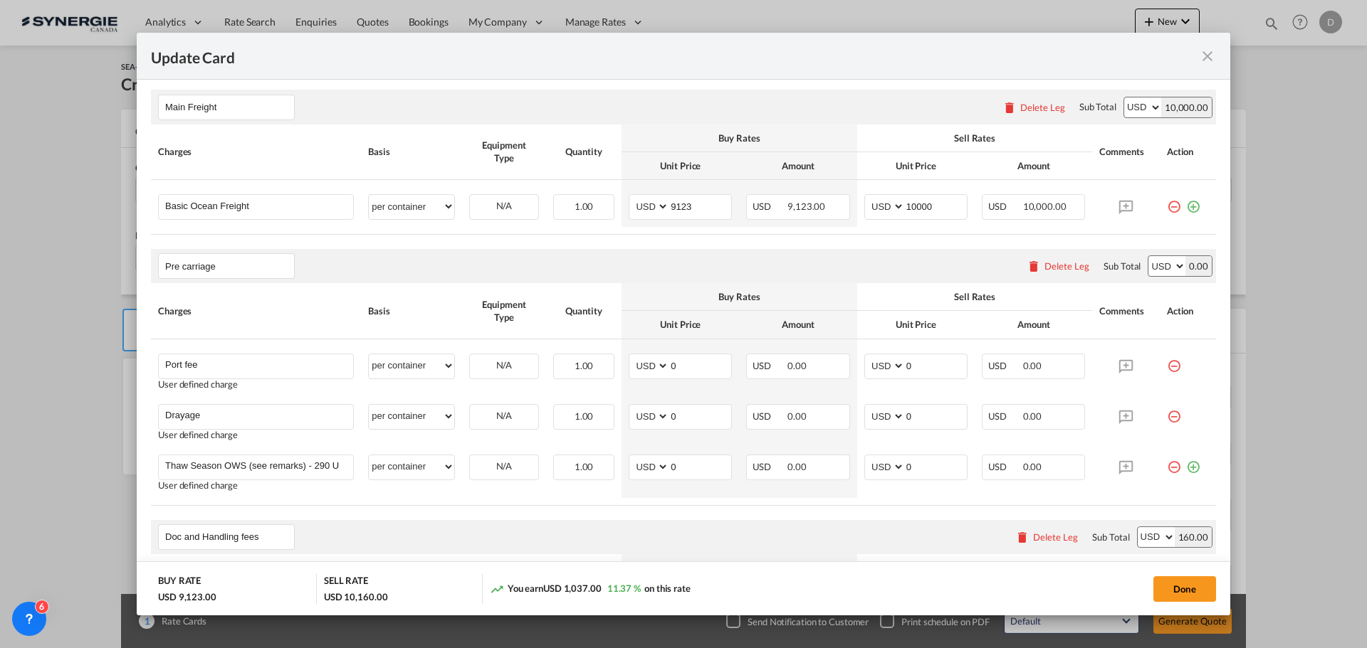
scroll to position [498, 0]
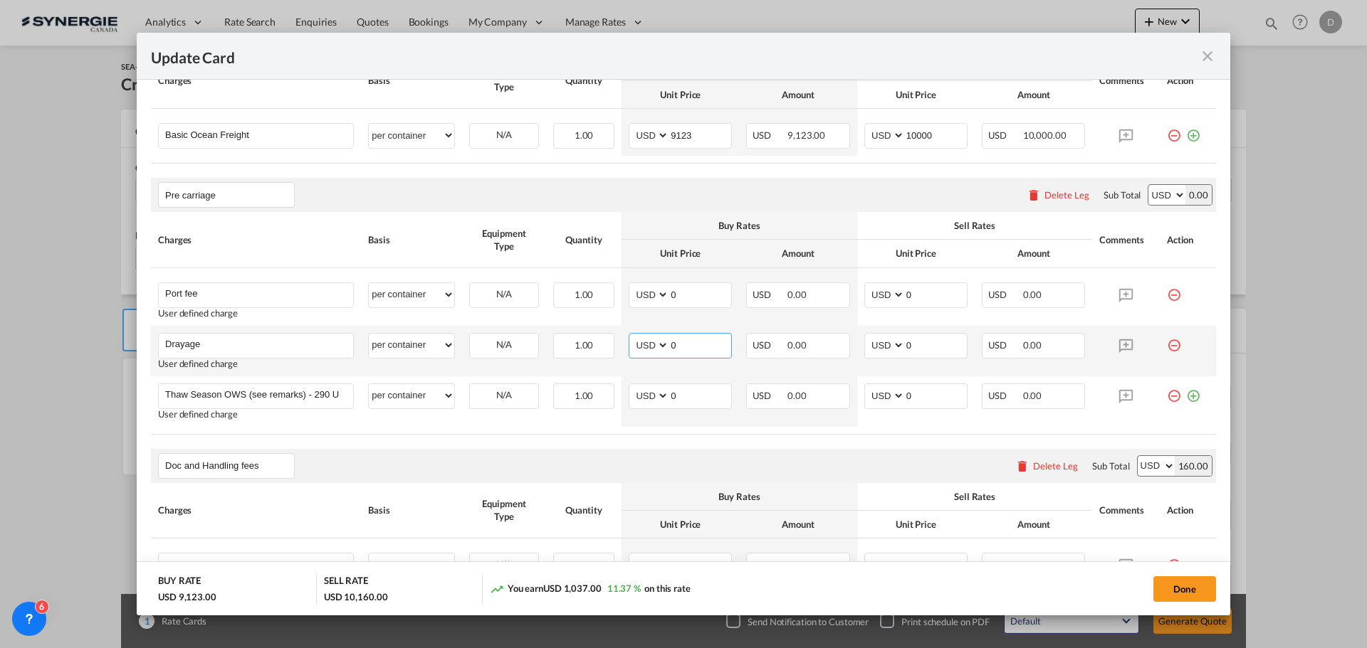
drag, startPoint x: 667, startPoint y: 343, endPoint x: 687, endPoint y: 342, distance: 20.0
click at [687, 342] on input "0" at bounding box center [700, 344] width 62 height 21
type input "2806"
drag, startPoint x: 898, startPoint y: 348, endPoint x: 920, endPoint y: 347, distance: 22.1
click at [920, 347] on input "0" at bounding box center [936, 344] width 62 height 21
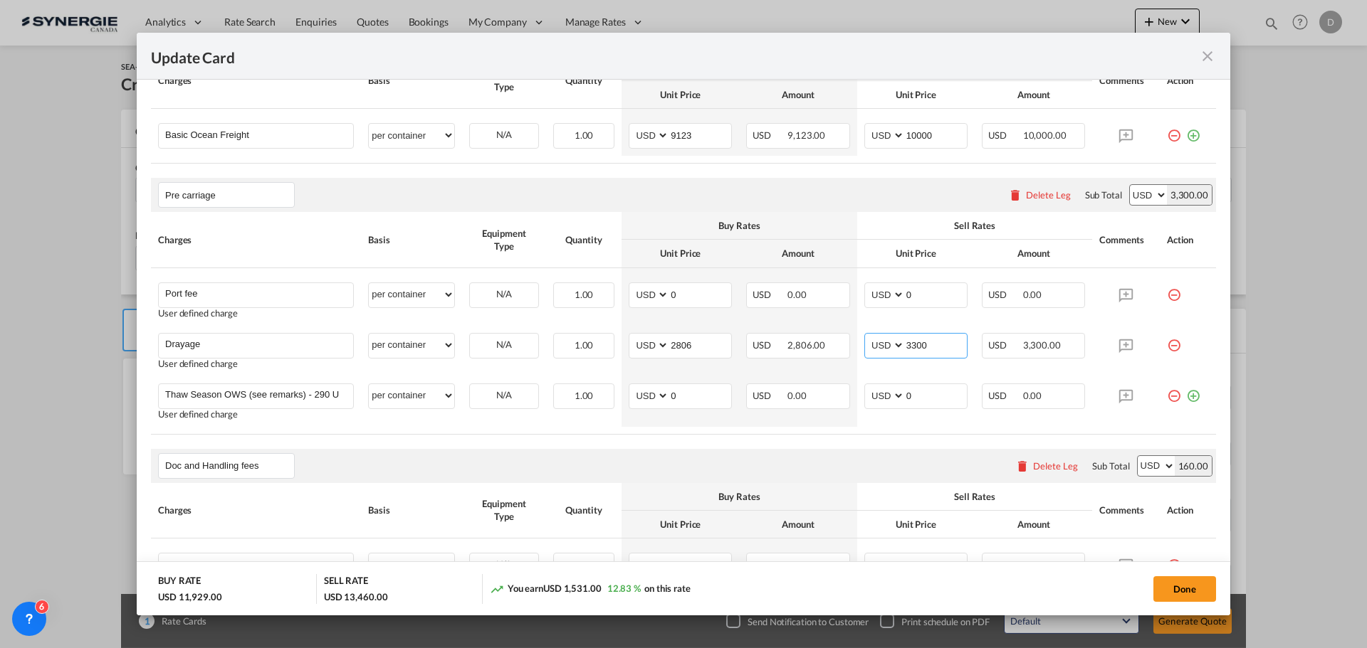
type input "3300"
click at [678, 445] on rate-modification "Main Freight Please enter leg name Leg Name Already Exists Delete Leg Sub Total…" at bounding box center [683, 484] width 1065 height 961
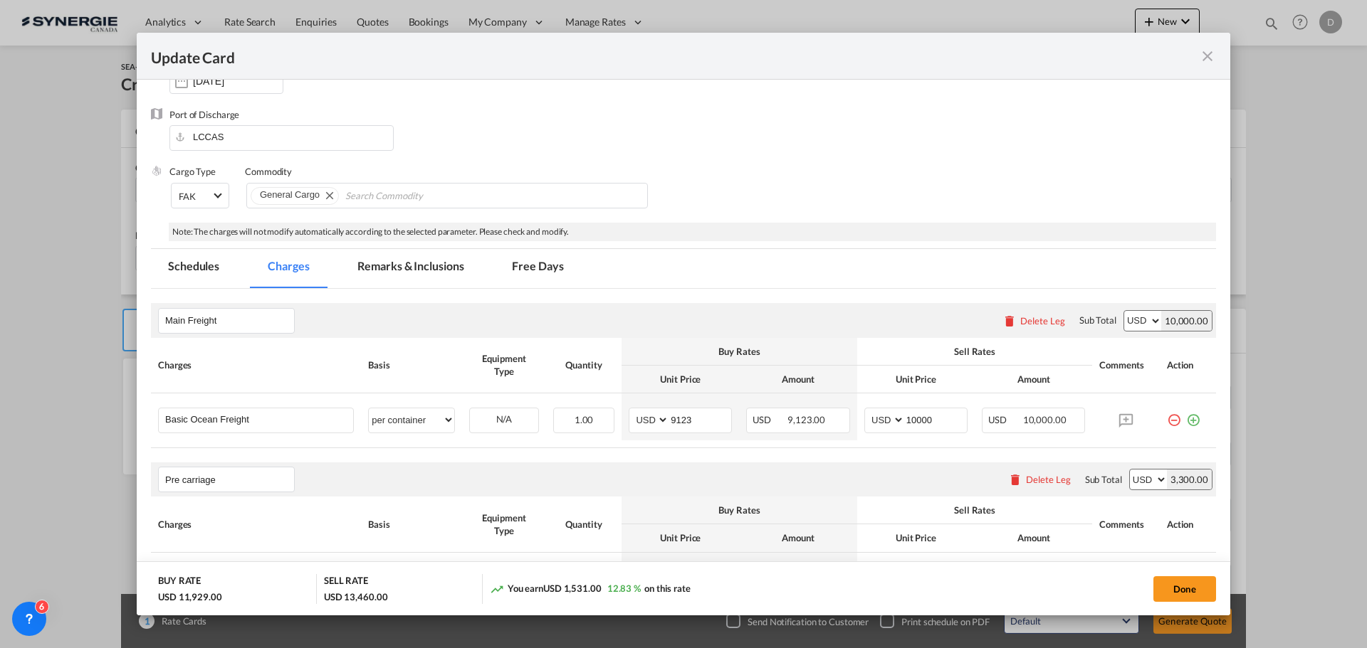
click at [445, 270] on md-tab-item "Remarks & Inclusions" at bounding box center [410, 268] width 140 height 39
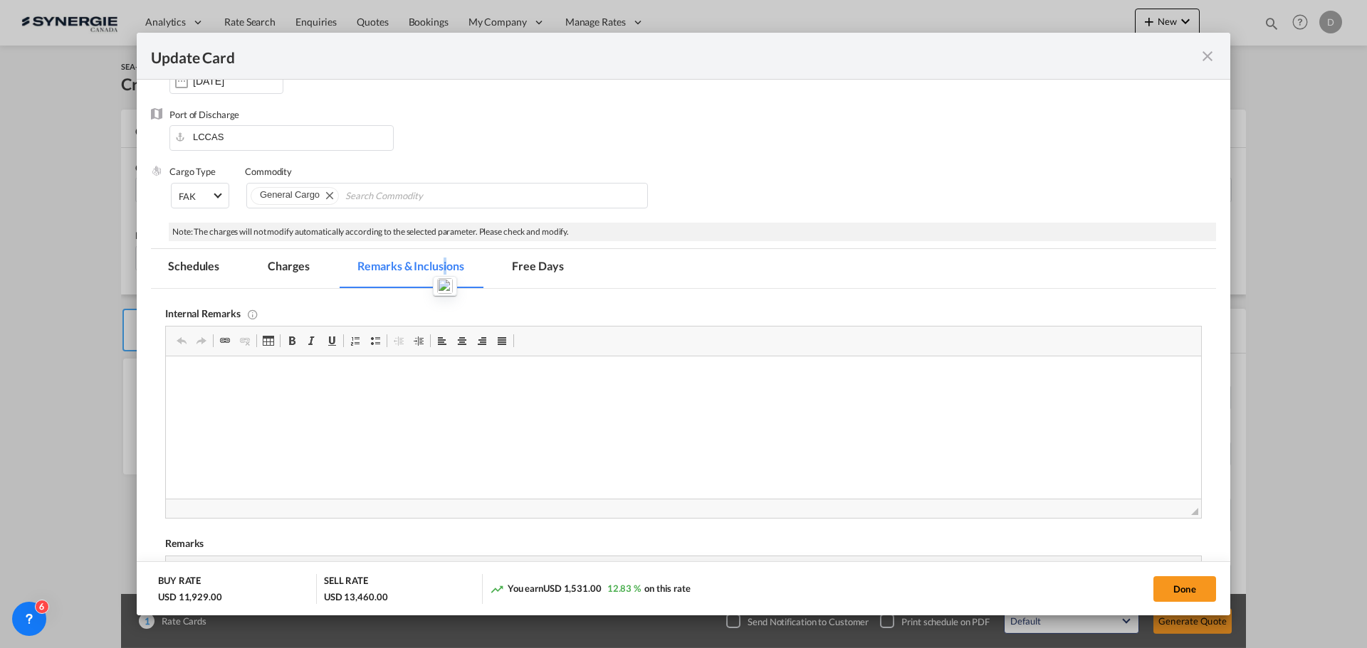
scroll to position [0, 0]
click at [218, 372] on p "Editor, editor4" at bounding box center [683, 378] width 1006 height 15
click at [291, 396] on p "Halifax Freight Solution /" at bounding box center [683, 402] width 1006 height 15
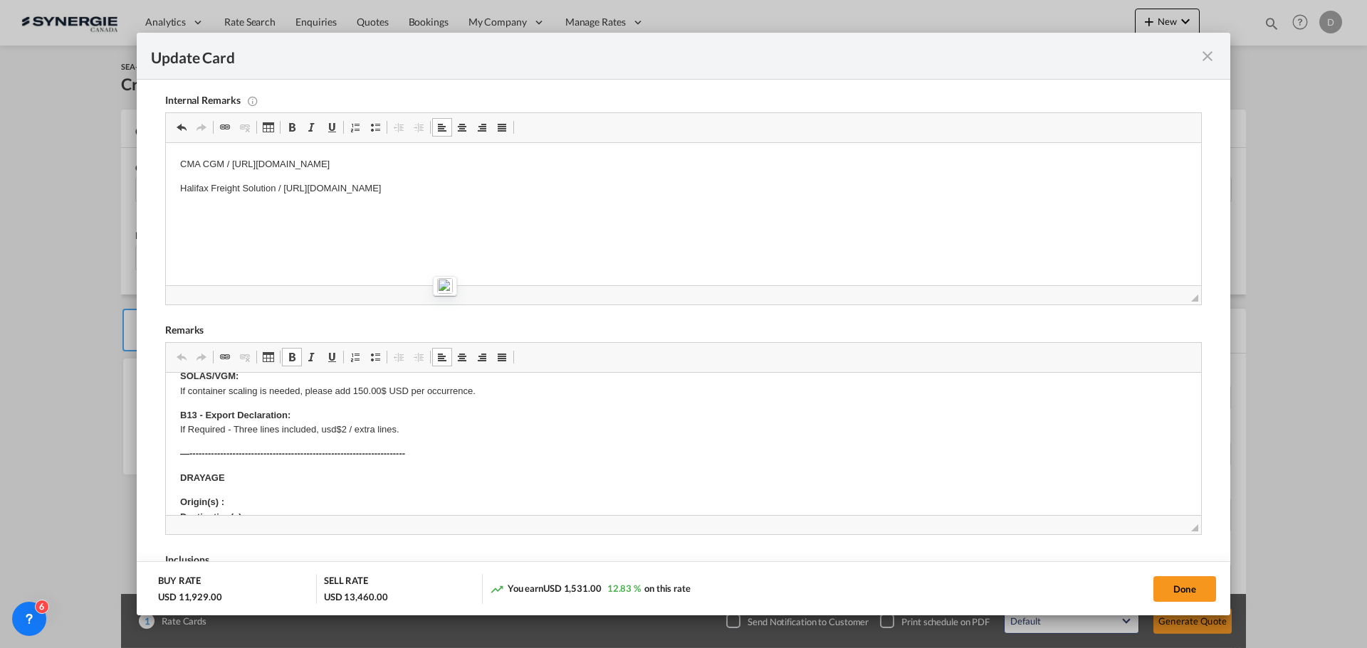
scroll to position [71, 0]
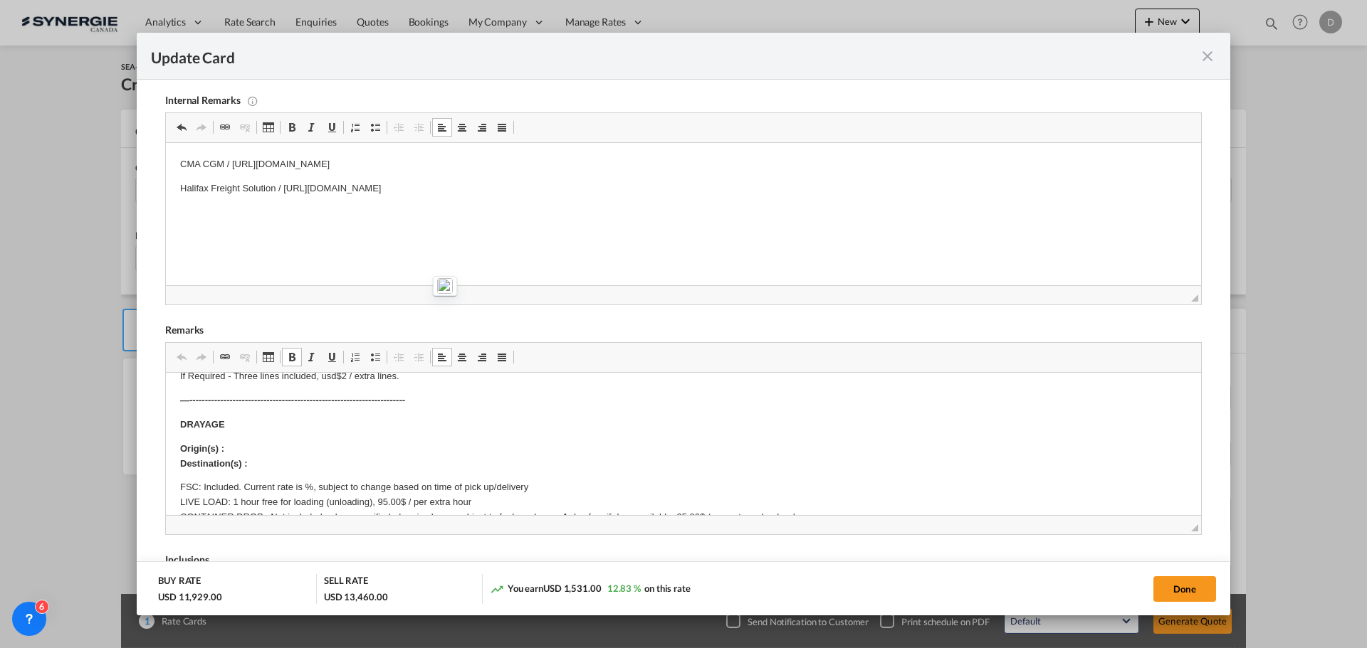
click at [279, 448] on p "Origin(s) : Destination(s) :" at bounding box center [683, 457] width 1006 height 30
click at [260, 467] on p "Origin(s) : [GEOGRAPHIC_DATA][PERSON_NAME], QC Destination(s) :" at bounding box center [683, 457] width 1006 height 30
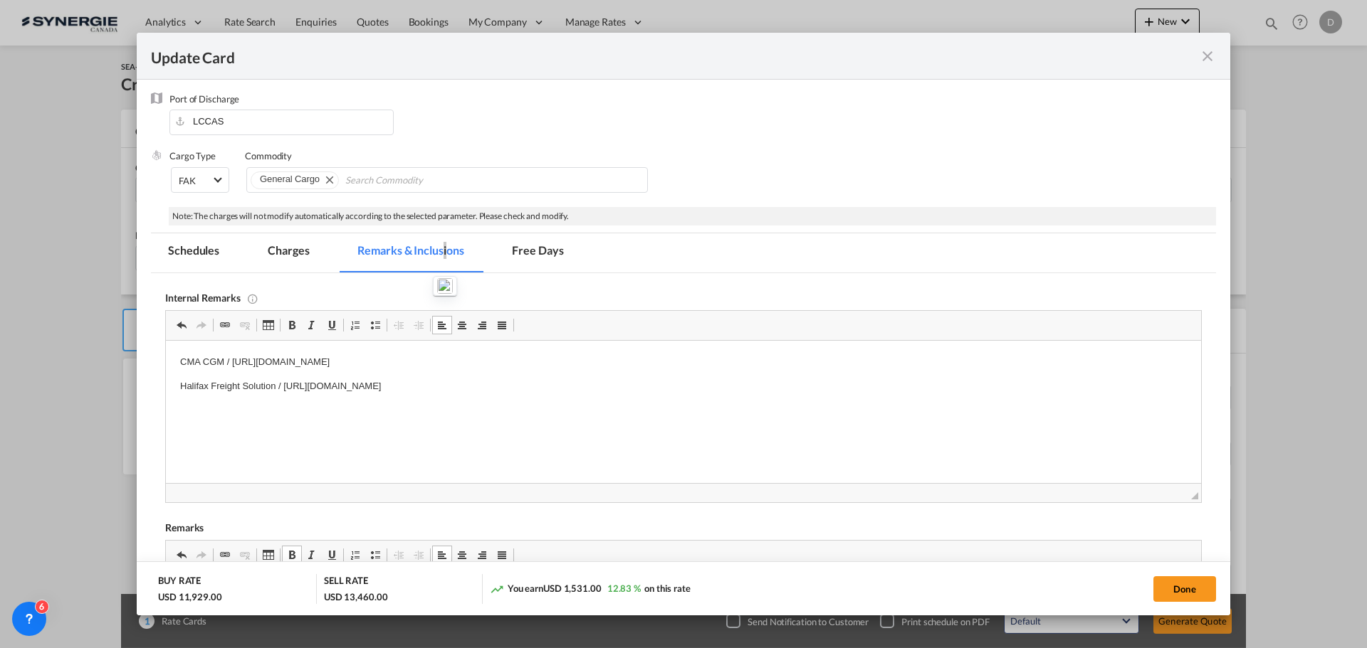
scroll to position [142, 0]
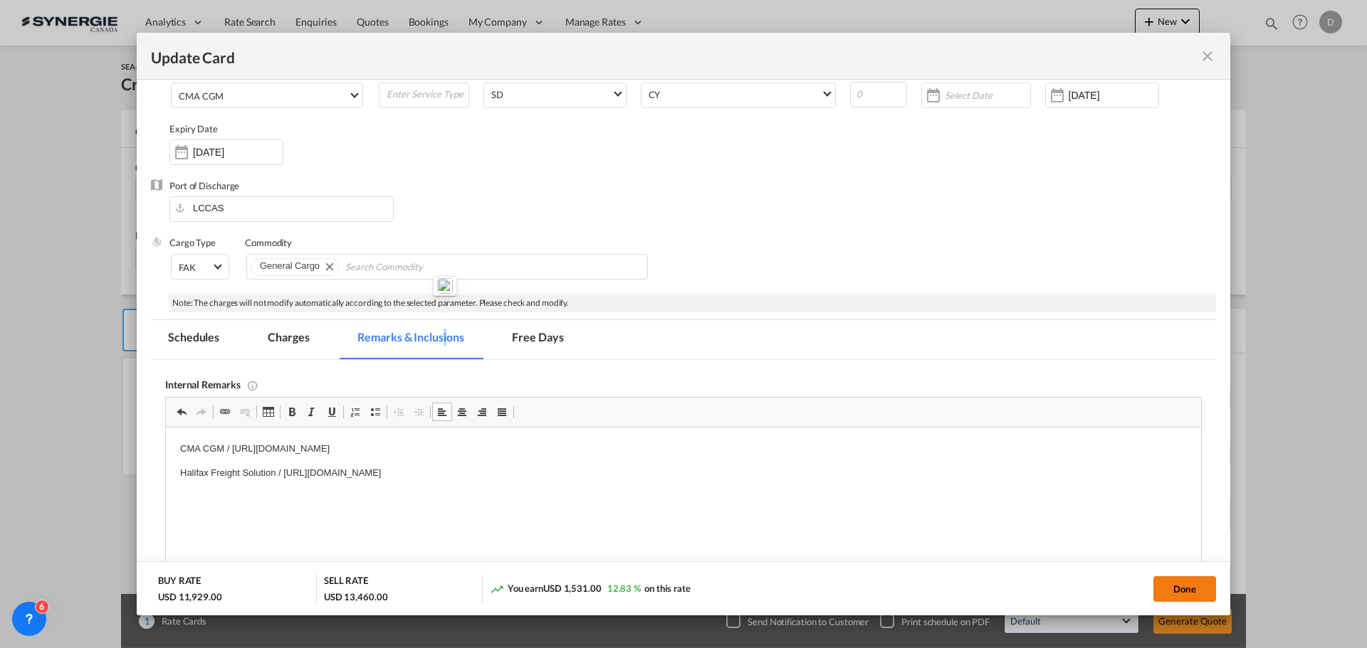
drag, startPoint x: 1174, startPoint y: 596, endPoint x: 1161, endPoint y: 596, distance: 13.5
click at [1174, 596] on button "Done" at bounding box center [1184, 590] width 63 height 26
type input "[DATE]"
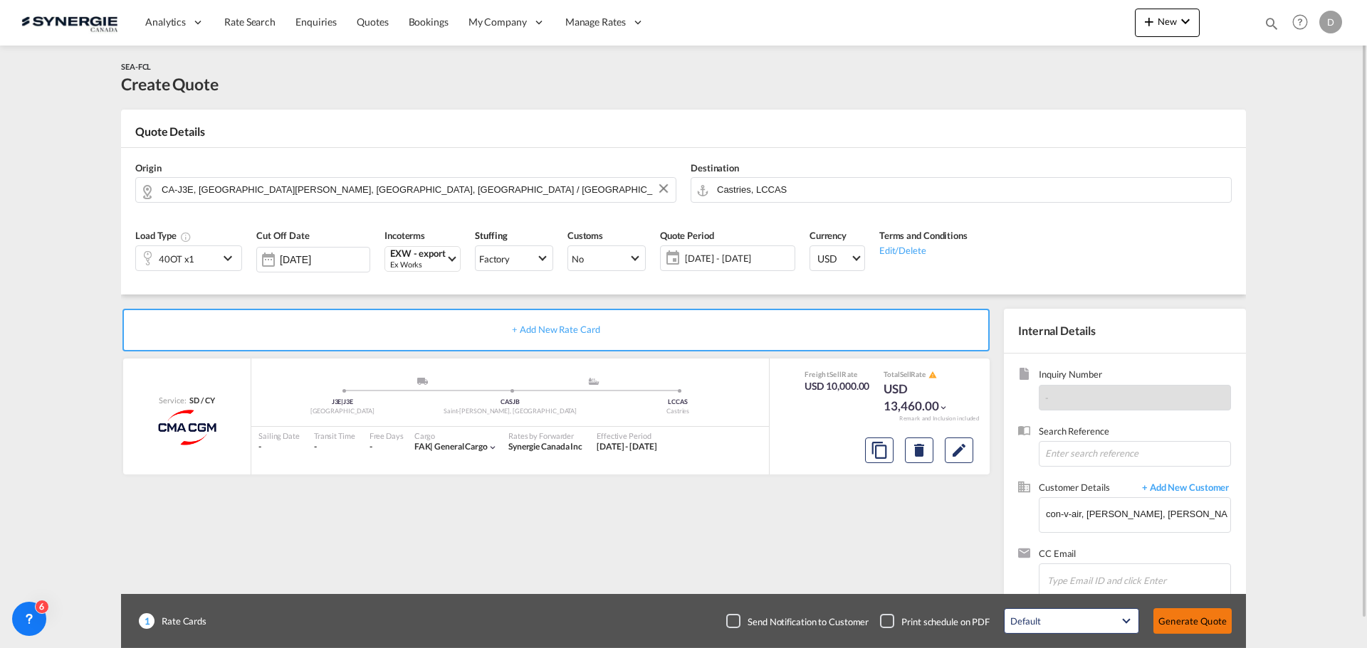
click at [1181, 620] on button "Generate Quote" at bounding box center [1192, 622] width 78 height 26
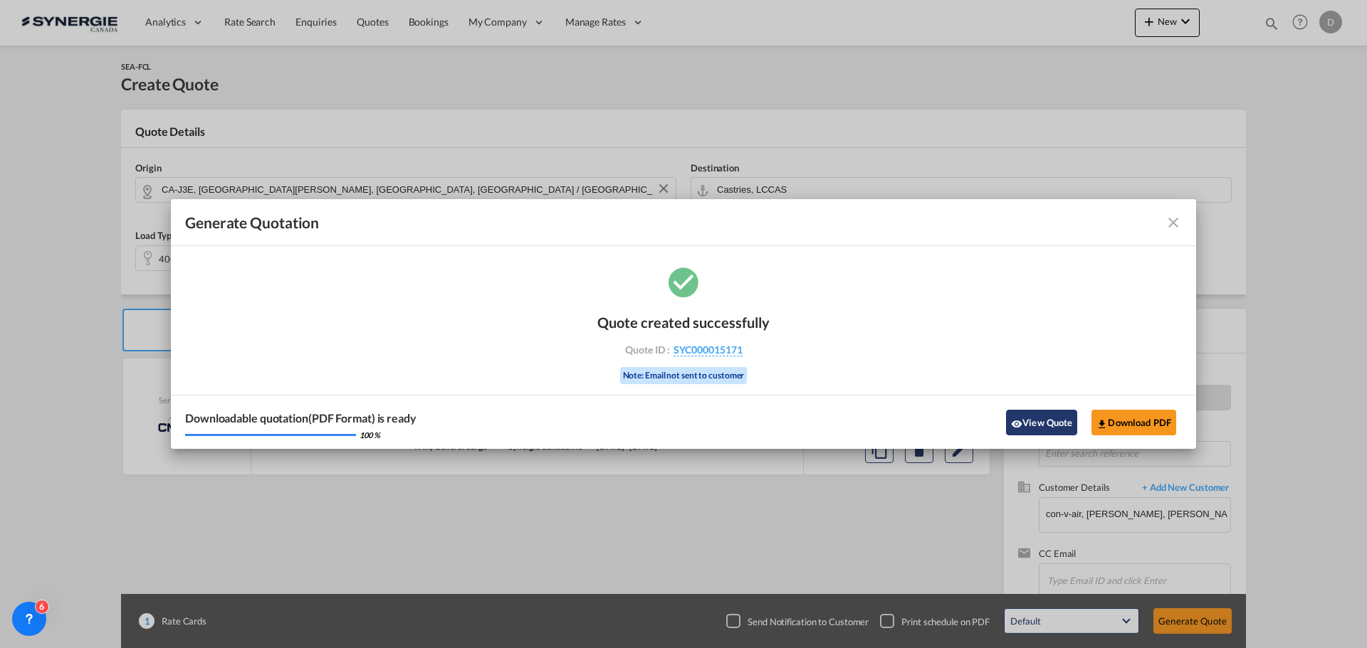
click at [1020, 421] on md-icon "icon-eye" at bounding box center [1016, 424] width 11 height 11
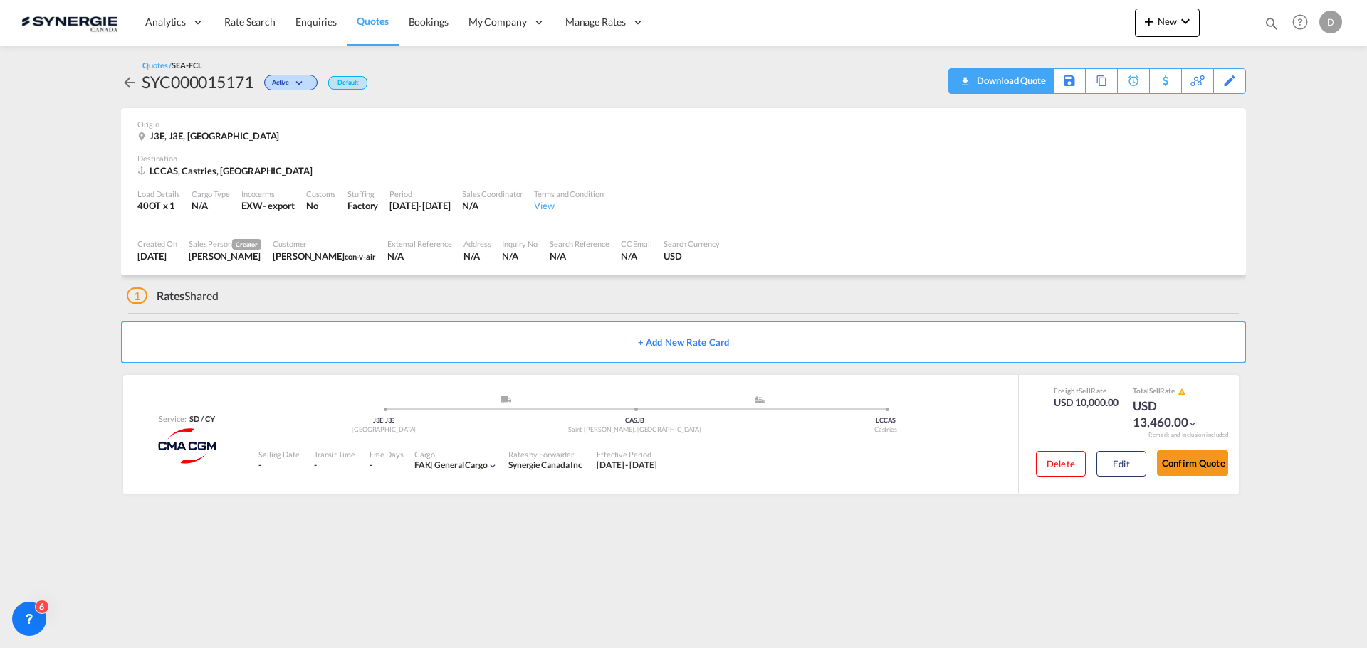
click at [1023, 82] on div "Download Quote" at bounding box center [1009, 80] width 73 height 23
